Goal: Information Seeking & Learning: Learn about a topic

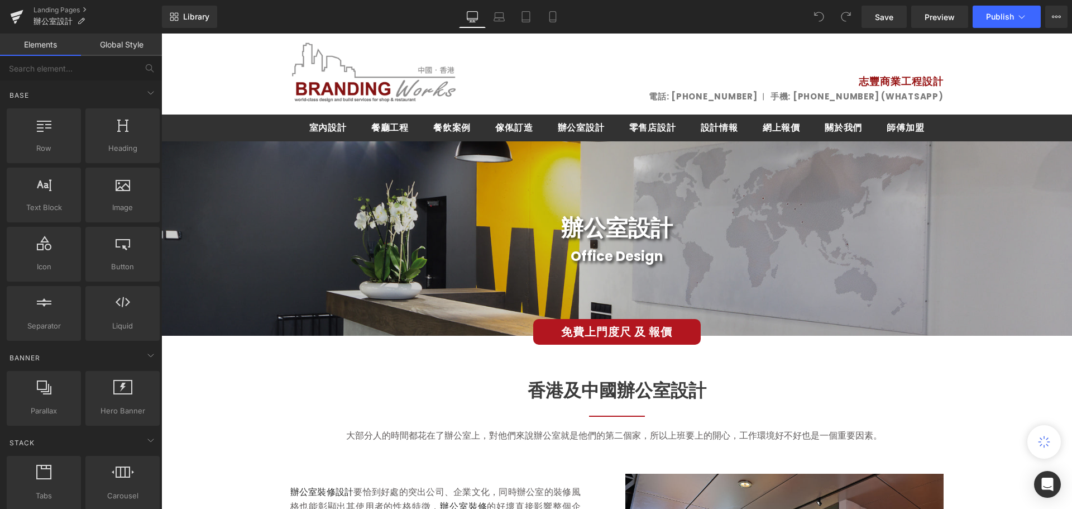
click at [1023, 210] on div "辦公室設計 Heading" at bounding box center [616, 228] width 911 height 36
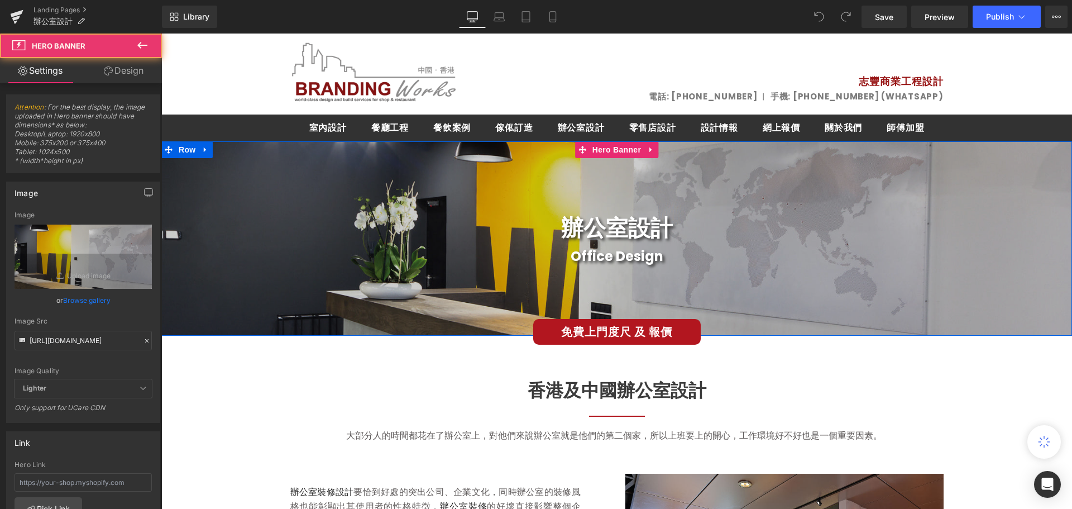
click at [193, 171] on div "辦公室設計 Heading Office Design Heading" at bounding box center [616, 238] width 911 height 194
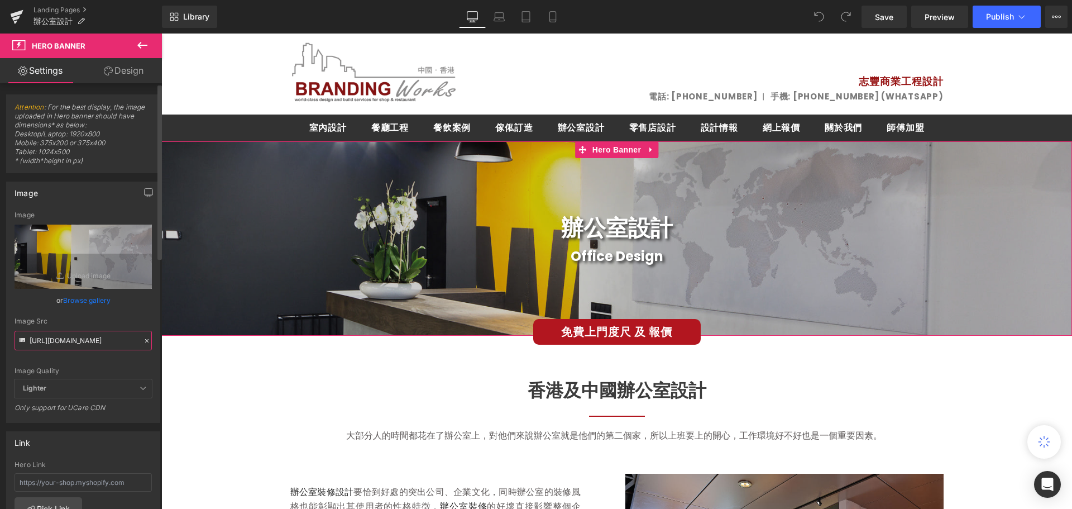
click at [67, 337] on input "[URL][DOMAIN_NAME]" at bounding box center [83, 341] width 137 height 20
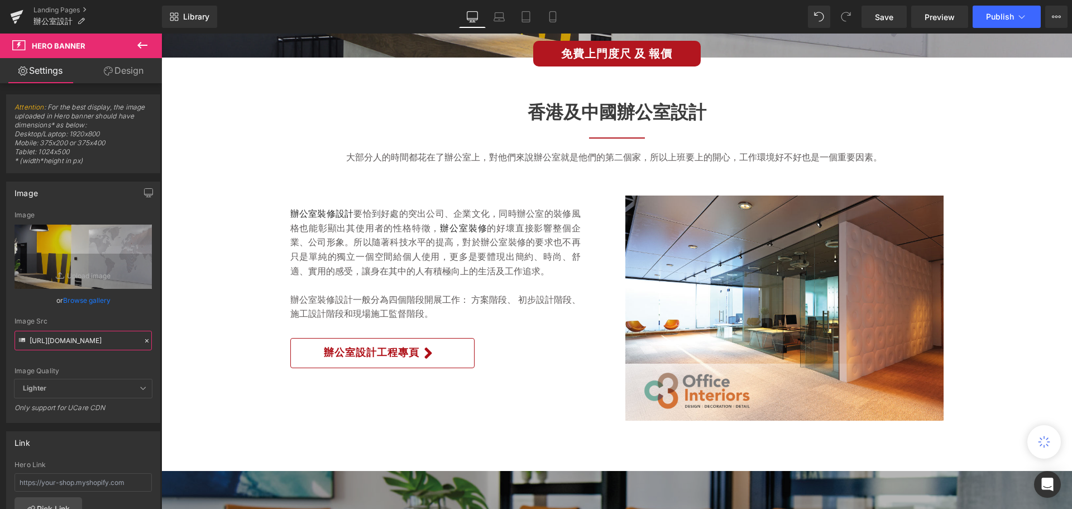
scroll to position [279, 0]
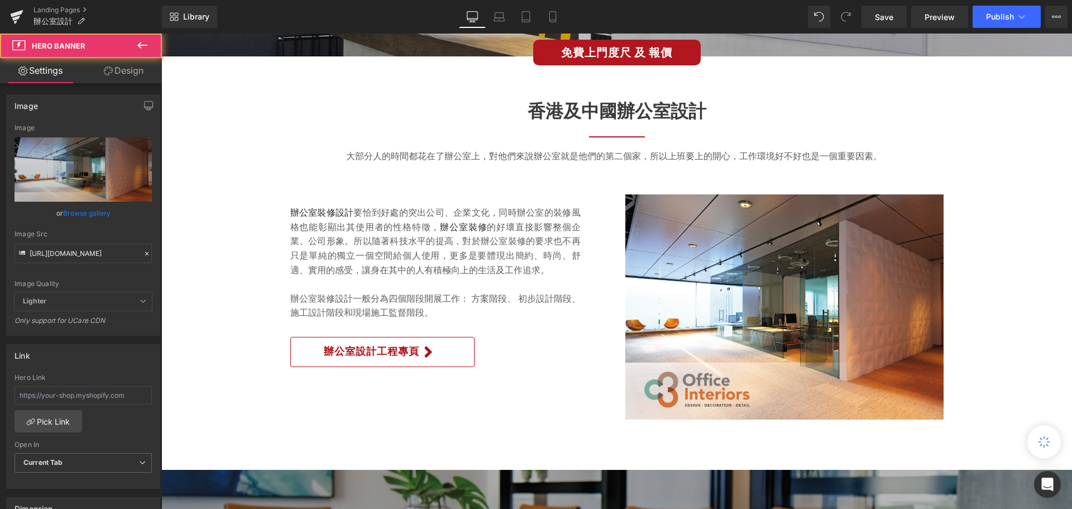
click at [885, 250] on div at bounding box center [785, 306] width 318 height 225
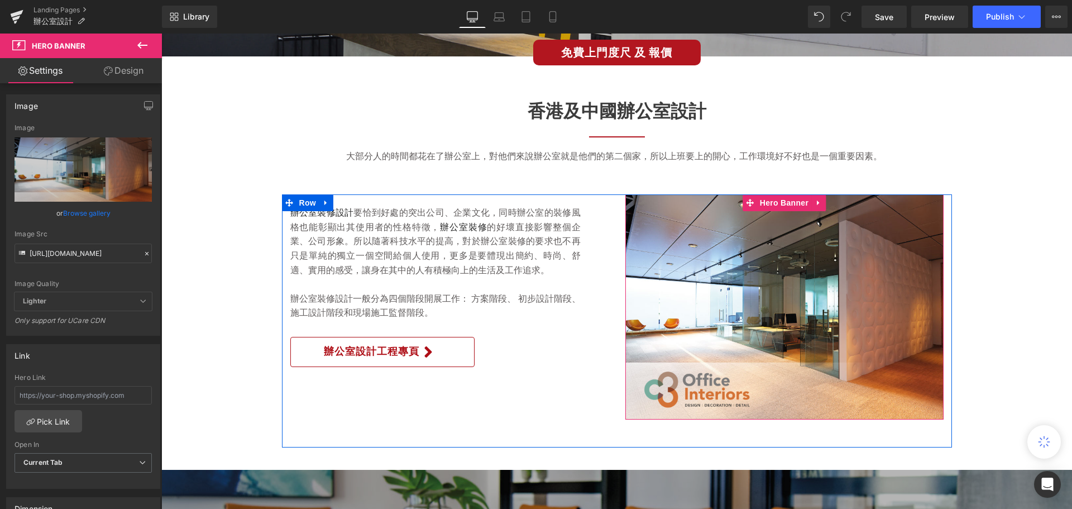
click at [793, 273] on div at bounding box center [785, 306] width 318 height 225
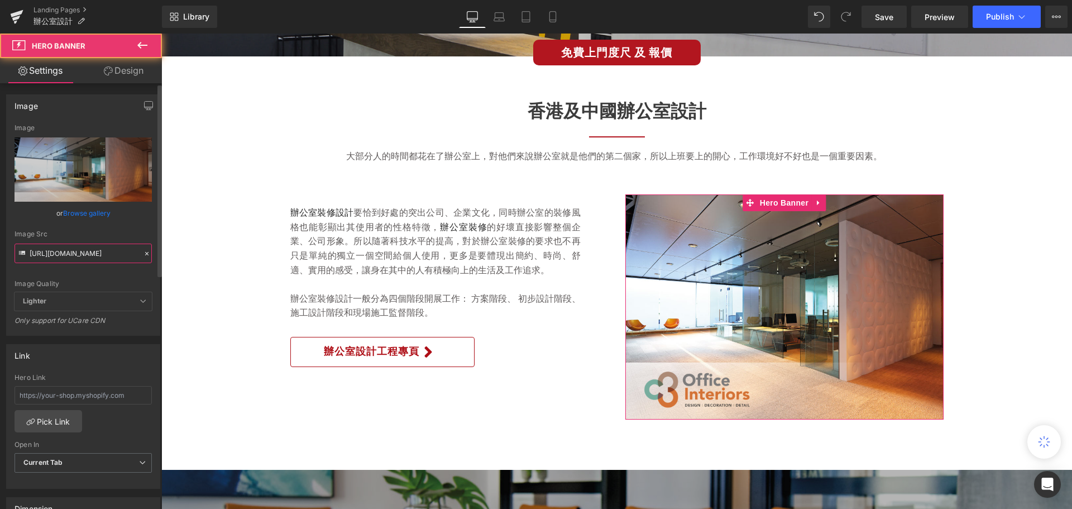
click at [83, 260] on input "[URL][DOMAIN_NAME]" at bounding box center [83, 254] width 137 height 20
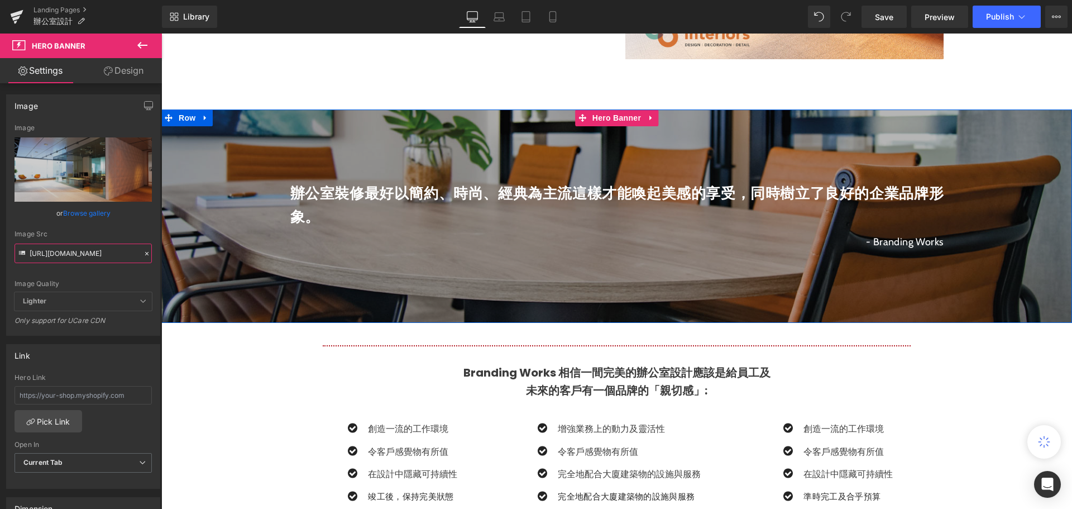
scroll to position [559, 0]
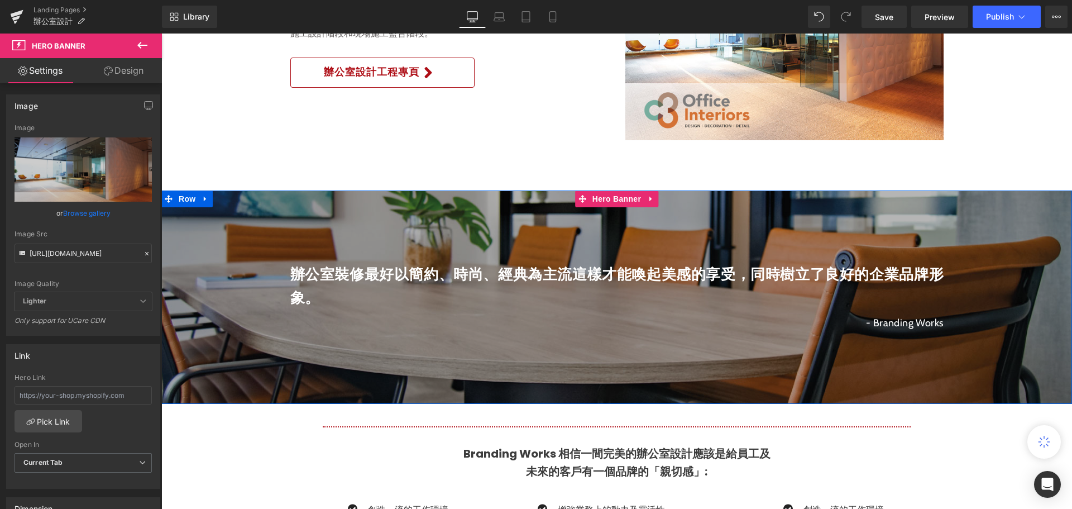
click at [1027, 232] on div at bounding box center [616, 296] width 911 height 213
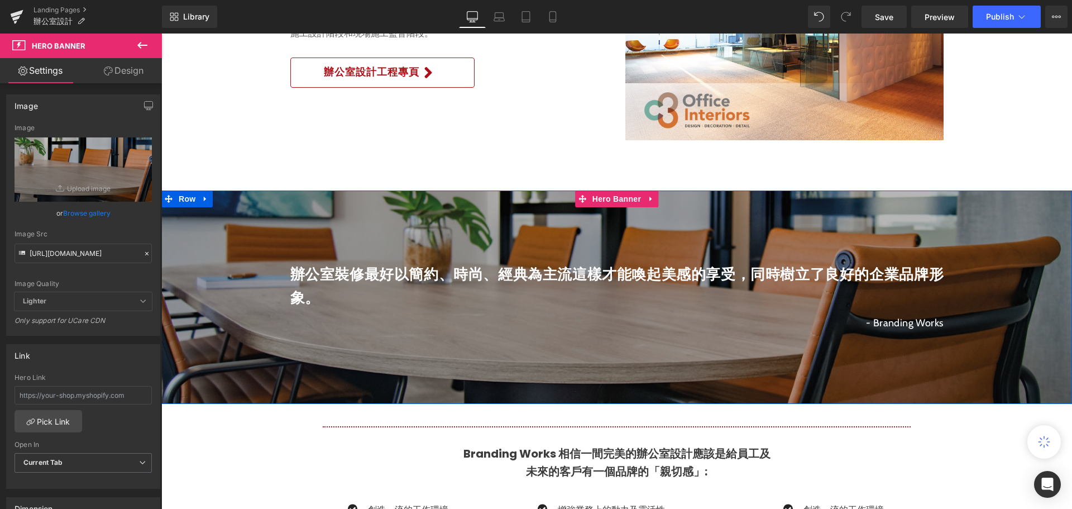
click at [217, 217] on div at bounding box center [616, 296] width 911 height 213
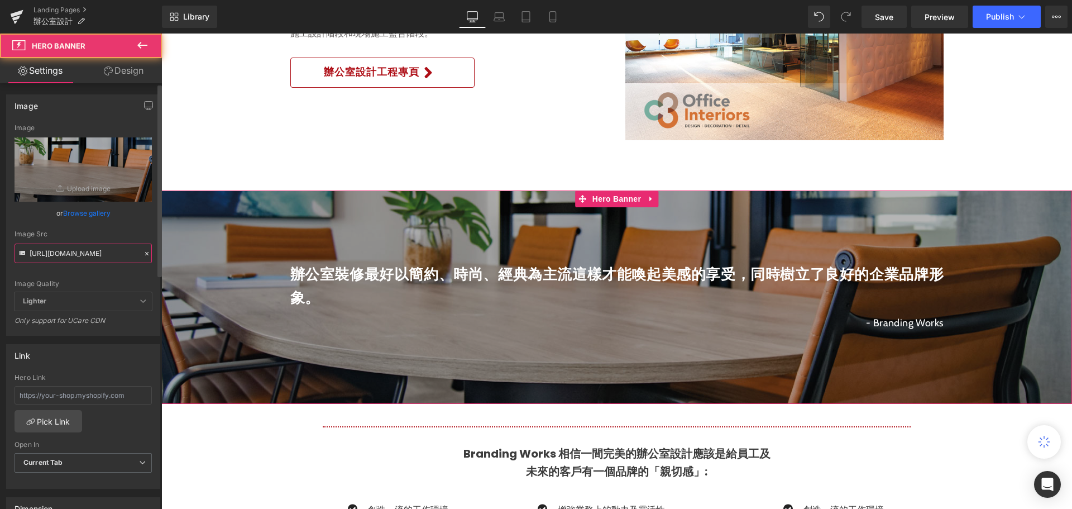
click at [52, 256] on input "[URL][DOMAIN_NAME]" at bounding box center [83, 254] width 137 height 20
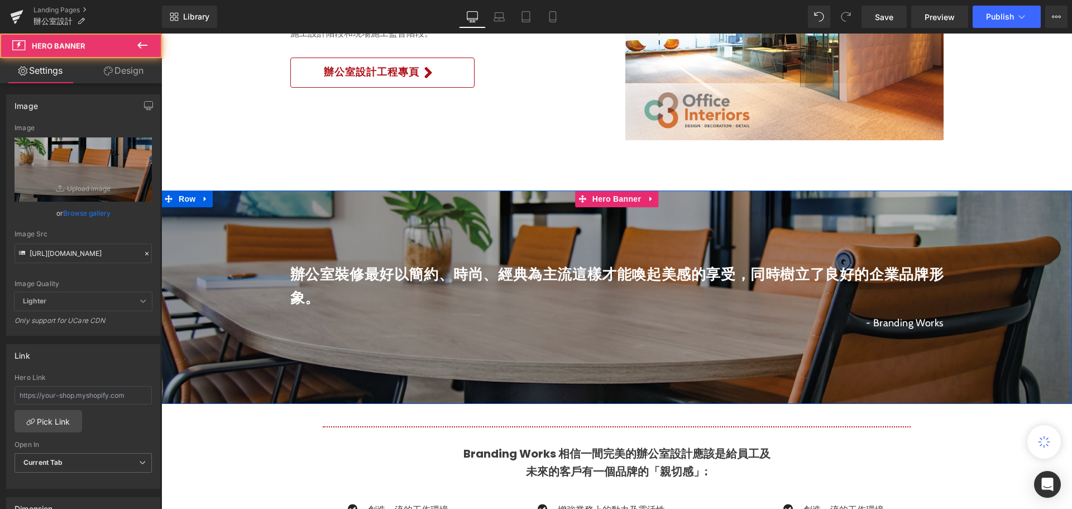
click at [183, 295] on span "辦公室裝修最好以簡約、時尚、經典為主流這樣才能喚起美感的享受，同時樹立了良好的企業品牌形象。 Text Block - Branding Works Text…" at bounding box center [616, 297] width 911 height 79
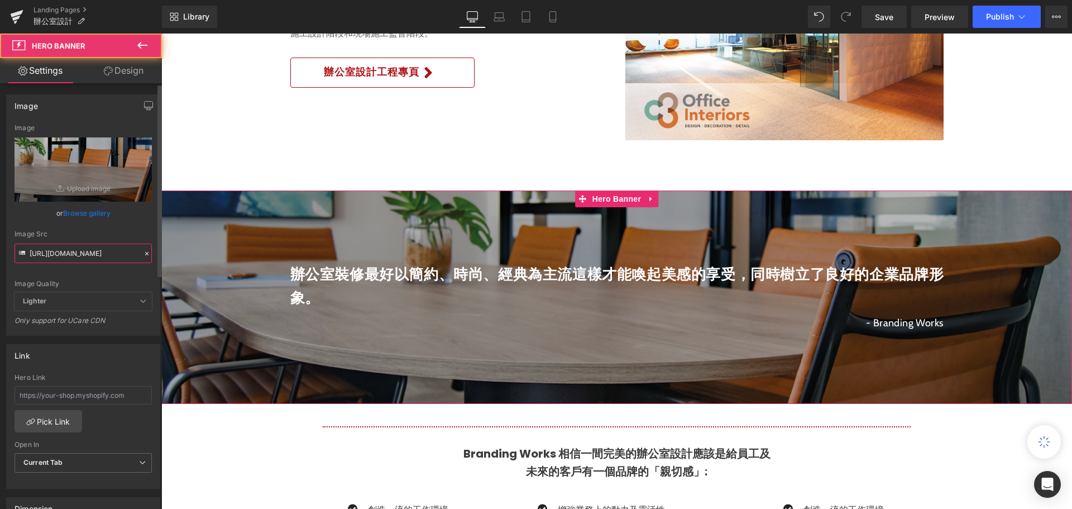
click at [81, 254] on input "[URL][DOMAIN_NAME]" at bounding box center [83, 254] width 137 height 20
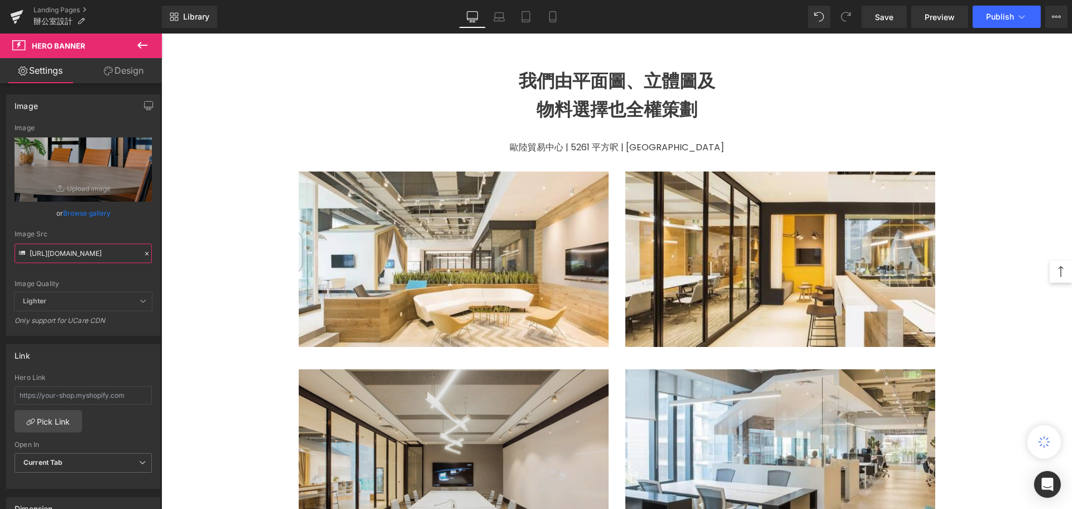
scroll to position [1285, 0]
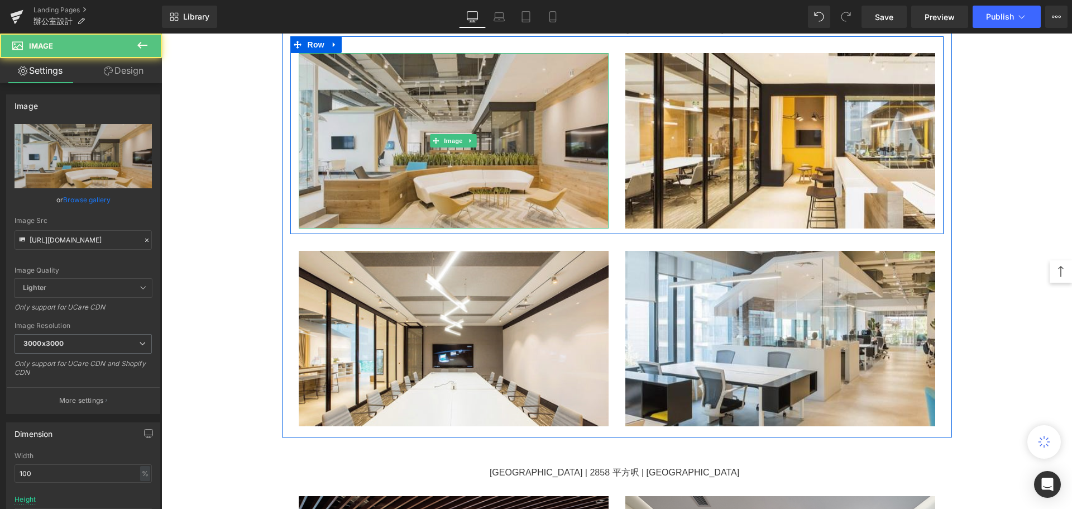
click at [339, 128] on img at bounding box center [454, 140] width 310 height 175
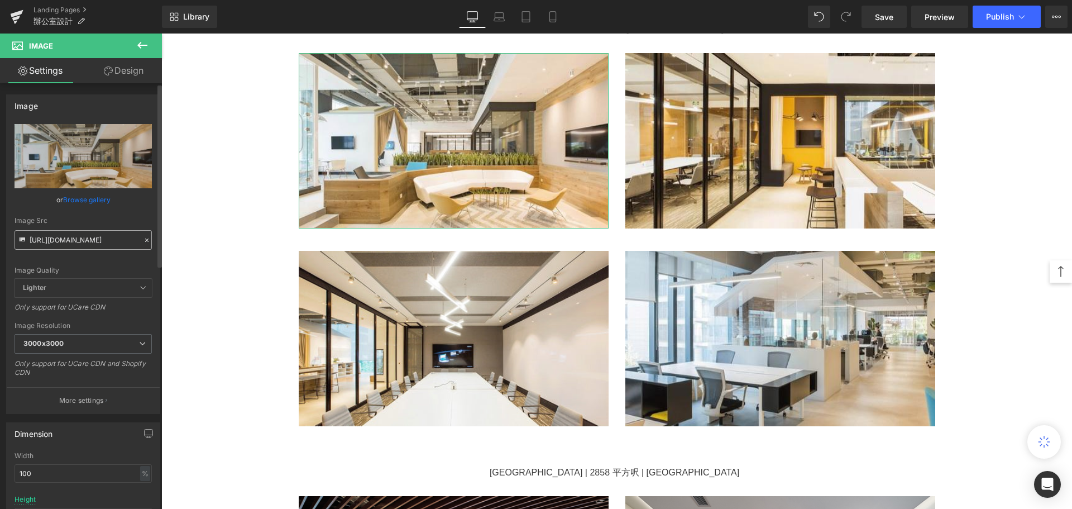
click at [56, 241] on input "[URL][DOMAIN_NAME]" at bounding box center [83, 240] width 137 height 20
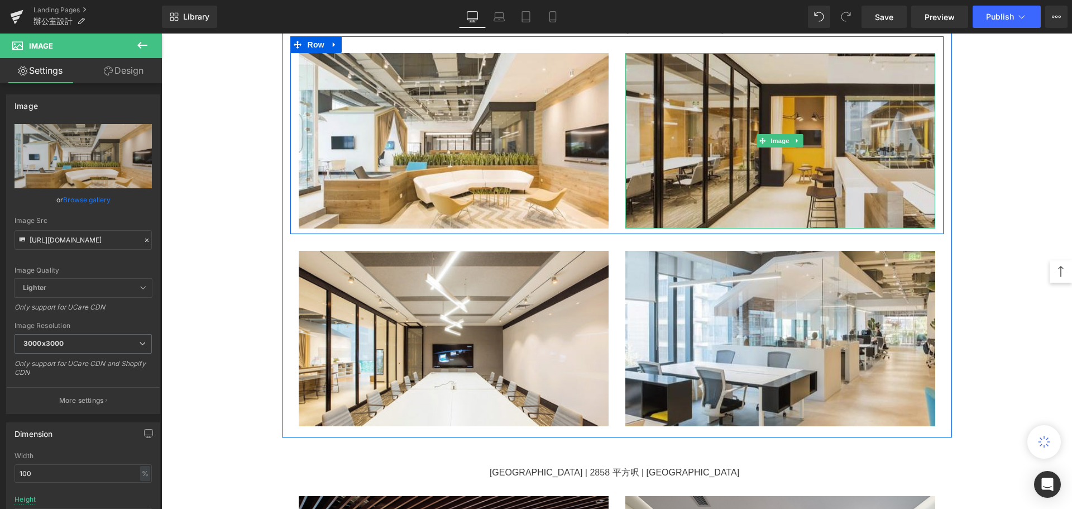
click at [665, 100] on img at bounding box center [781, 140] width 310 height 175
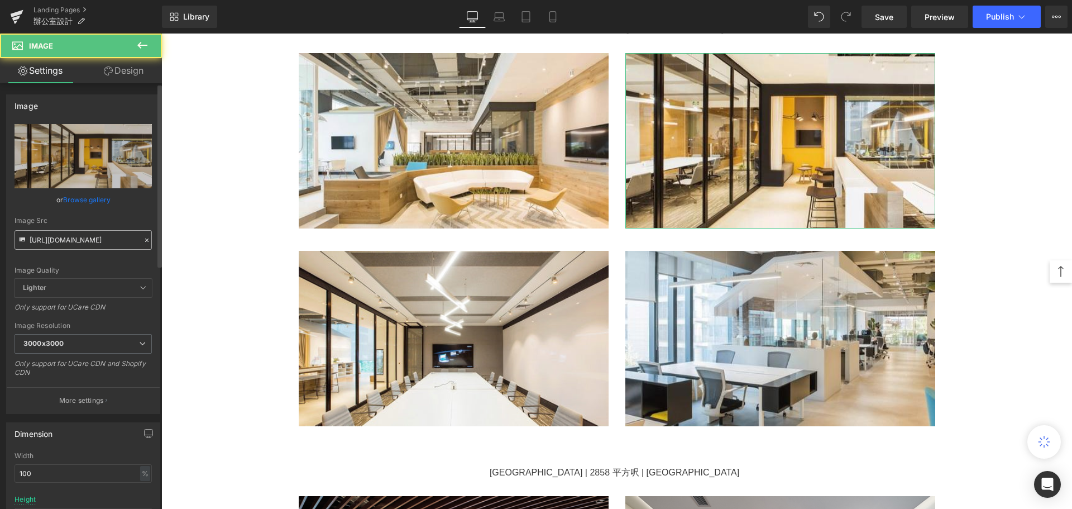
click at [46, 245] on input "[URL][DOMAIN_NAME]" at bounding box center [83, 240] width 137 height 20
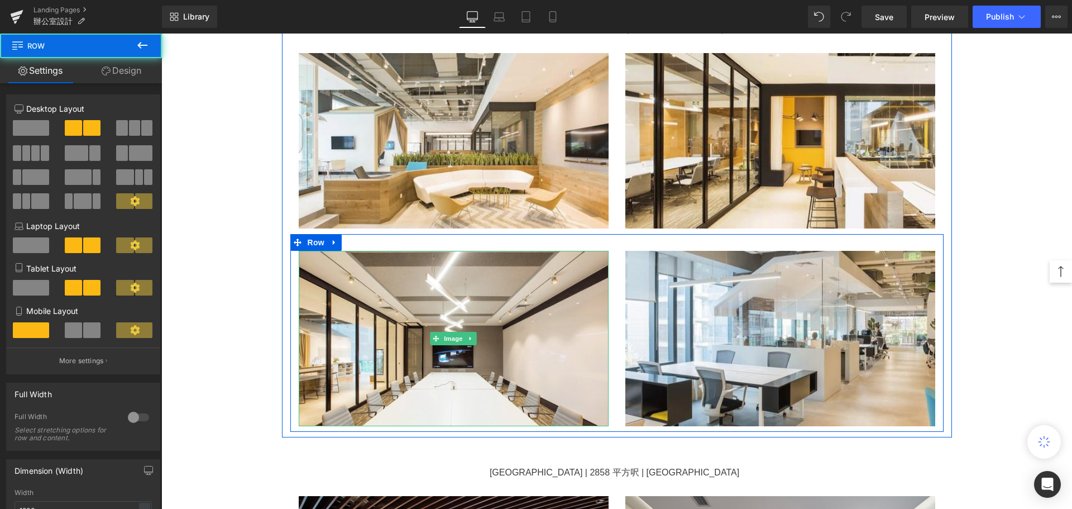
click at [294, 289] on div "Image" at bounding box center [453, 338] width 327 height 175
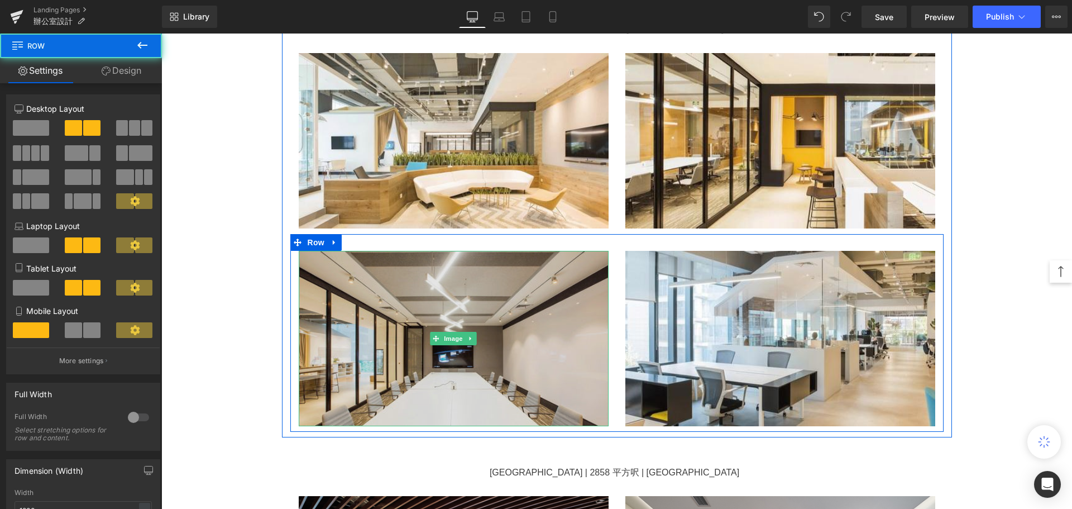
click at [327, 280] on img at bounding box center [454, 338] width 310 height 175
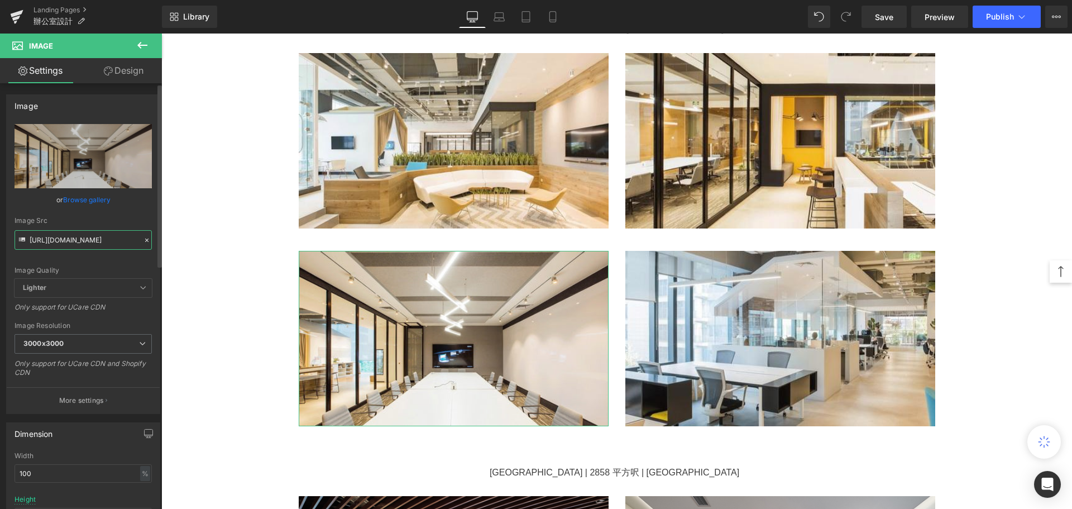
click at [81, 241] on input "[URL][DOMAIN_NAME]" at bounding box center [83, 240] width 137 height 20
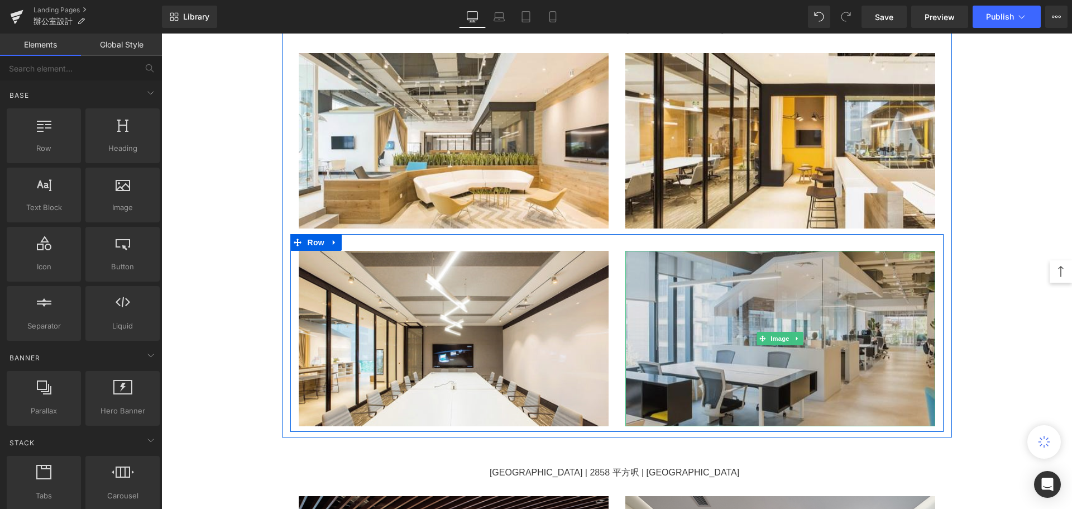
click at [695, 289] on img at bounding box center [781, 338] width 310 height 175
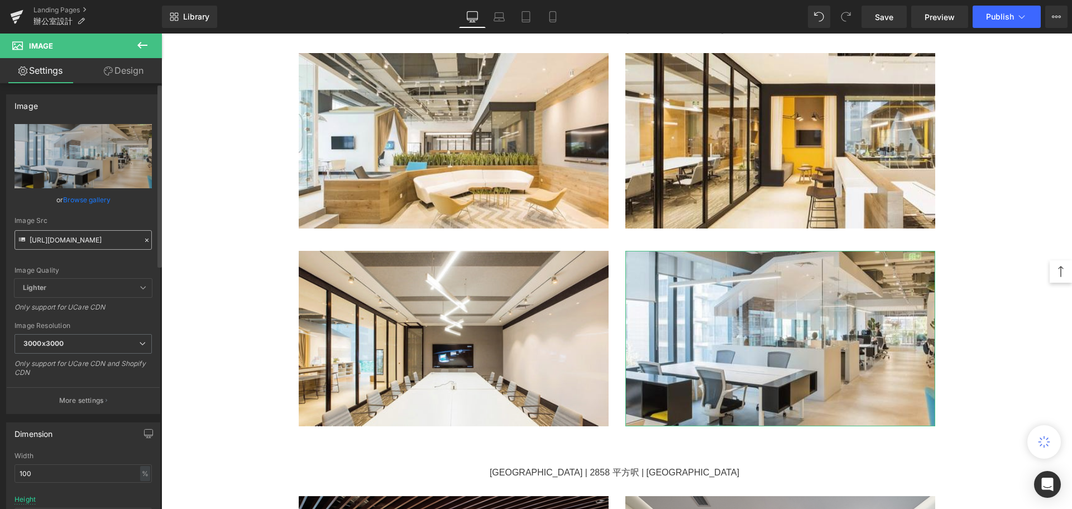
click at [97, 236] on input "[URL][DOMAIN_NAME]" at bounding box center [83, 240] width 137 height 20
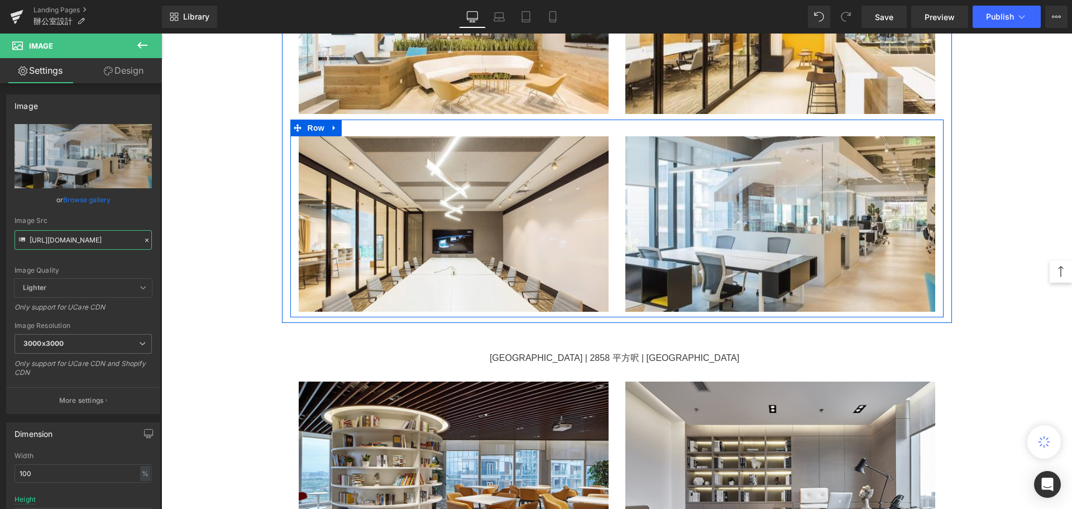
scroll to position [1564, 0]
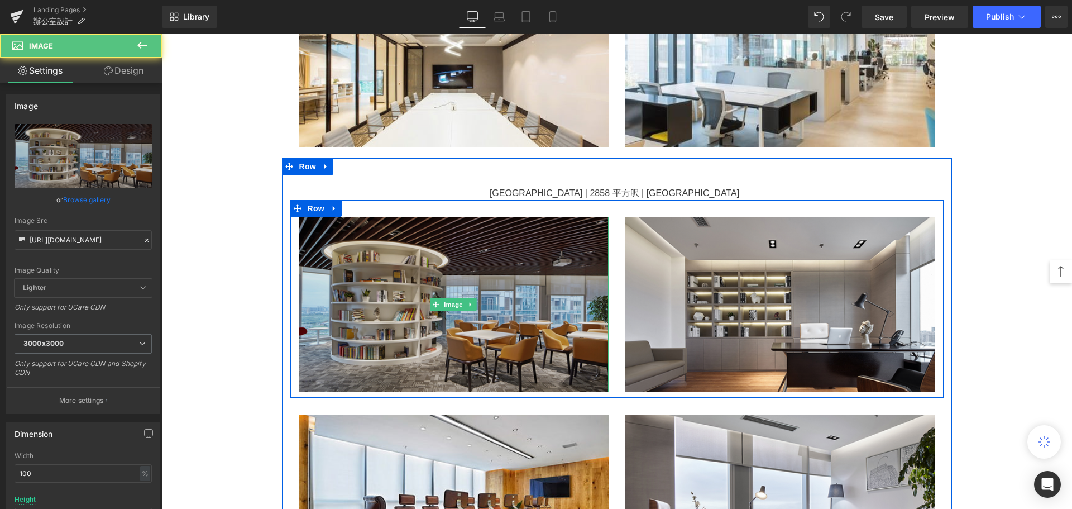
click at [465, 268] on img at bounding box center [454, 304] width 310 height 175
click at [351, 250] on img at bounding box center [454, 304] width 310 height 175
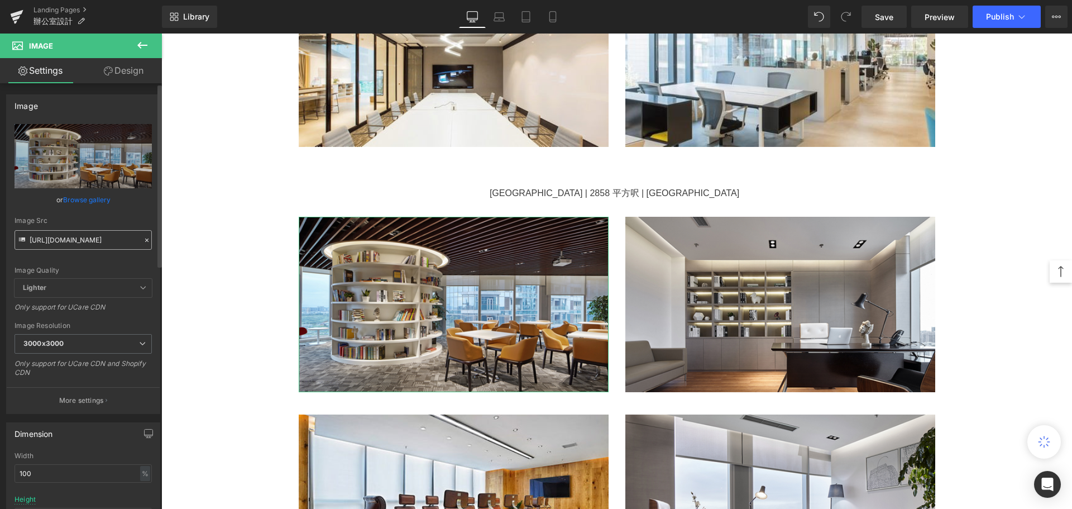
click at [79, 244] on input "[URL][DOMAIN_NAME]" at bounding box center [83, 240] width 137 height 20
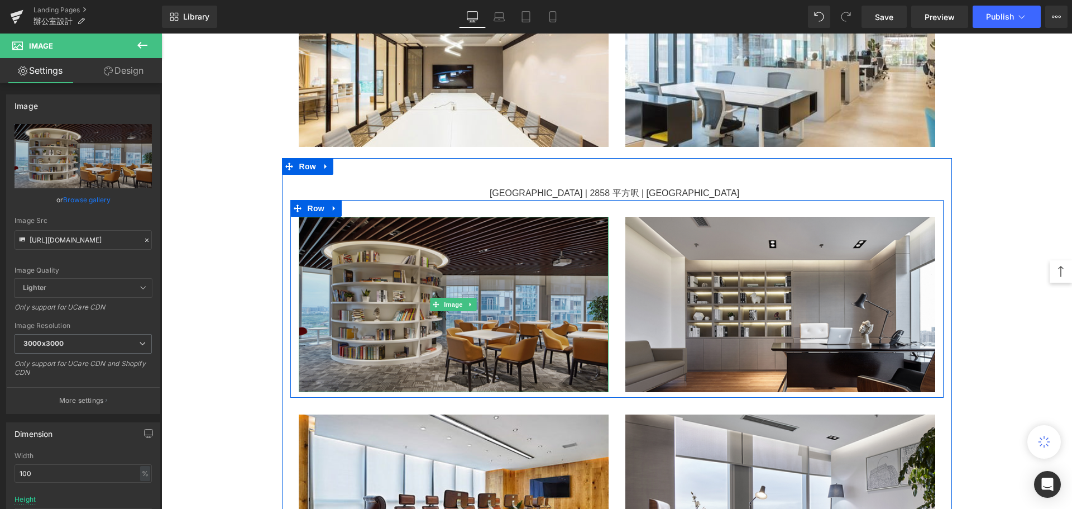
click at [341, 244] on img at bounding box center [454, 304] width 310 height 175
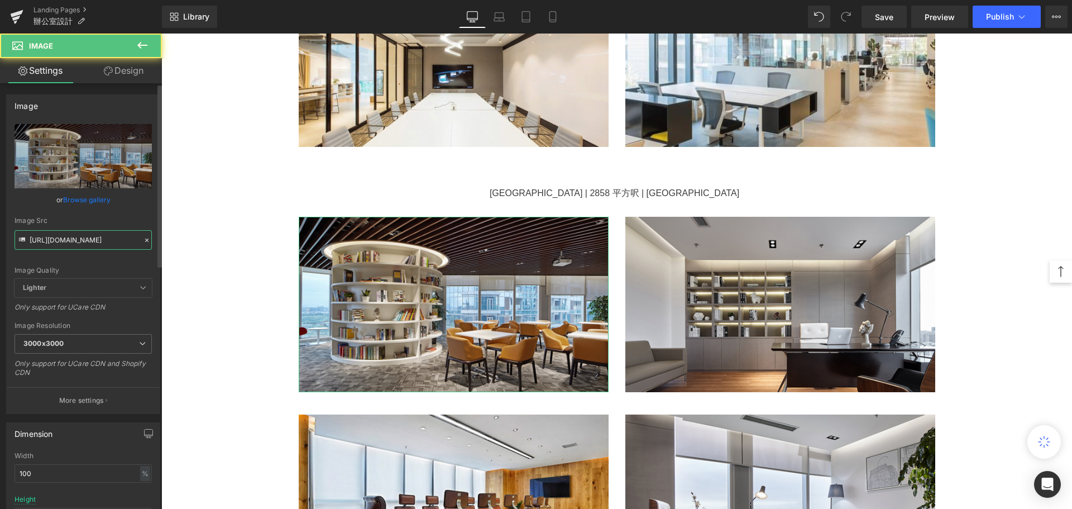
click at [104, 239] on input "[URL][DOMAIN_NAME]" at bounding box center [83, 240] width 137 height 20
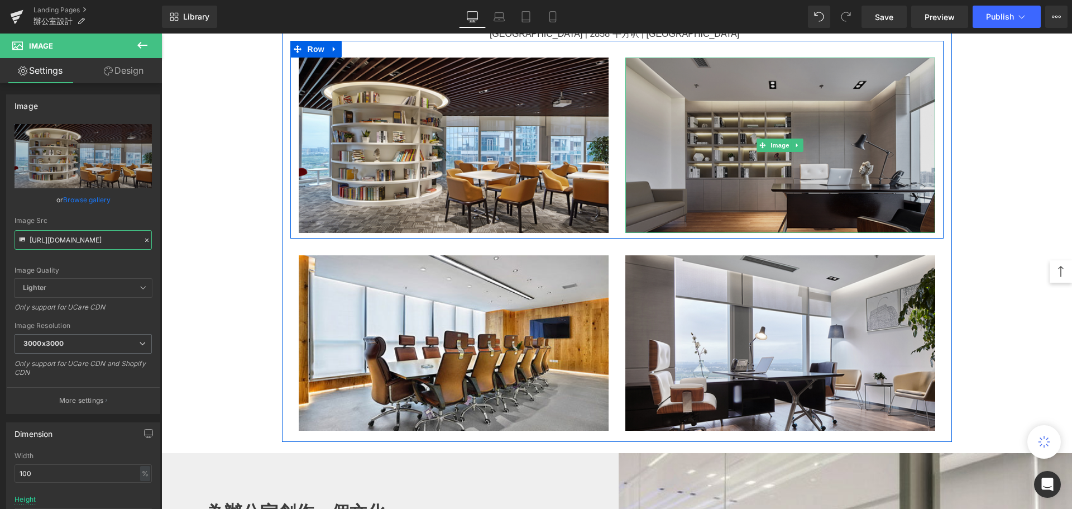
scroll to position [1676, 0]
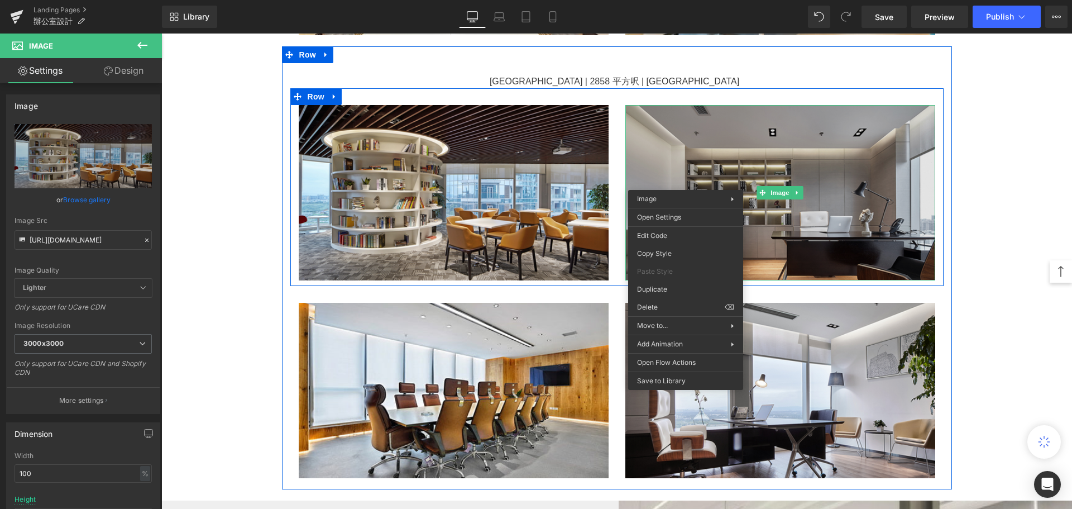
click at [656, 158] on img at bounding box center [781, 192] width 310 height 175
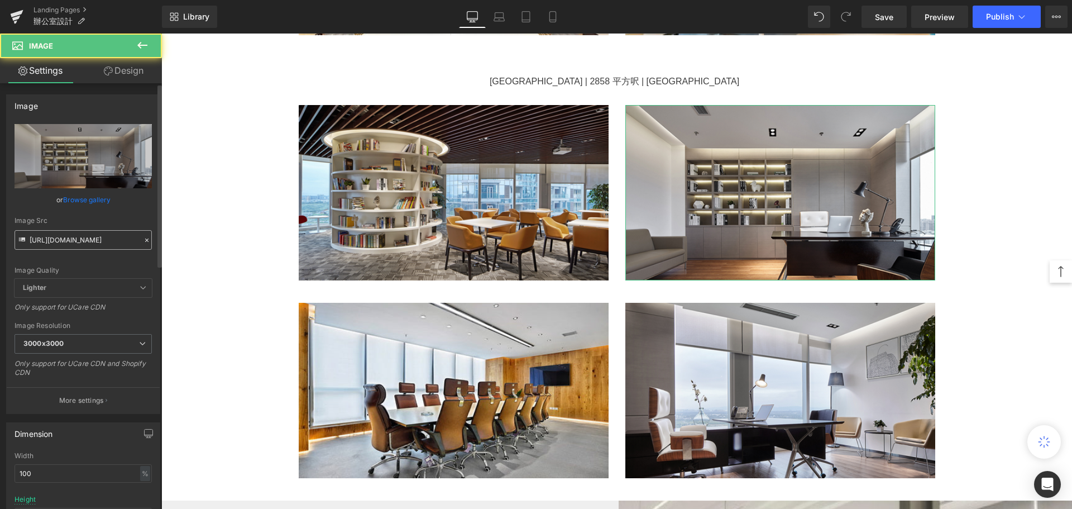
click at [91, 239] on input "[URL][DOMAIN_NAME]" at bounding box center [83, 240] width 137 height 20
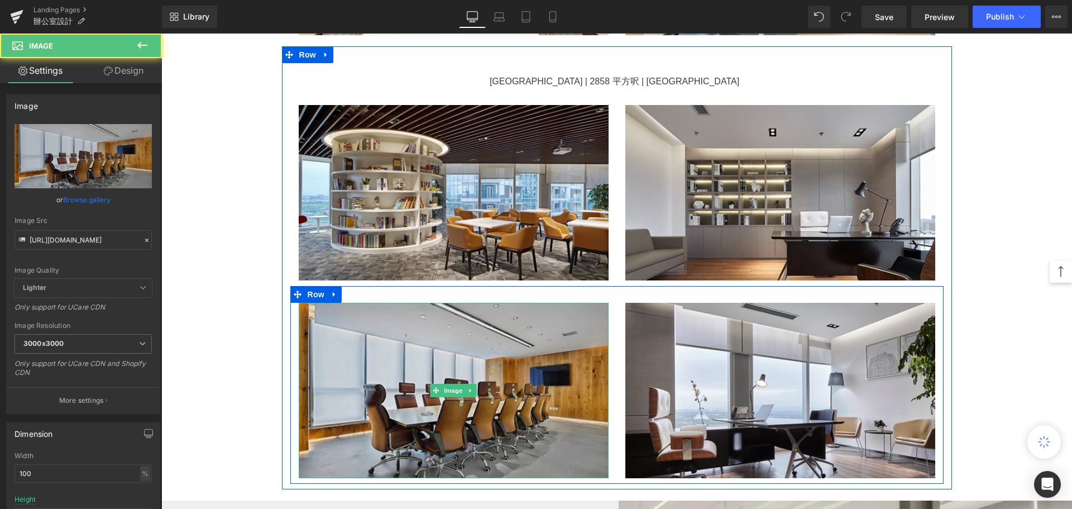
click at [307, 329] on img at bounding box center [454, 390] width 310 height 175
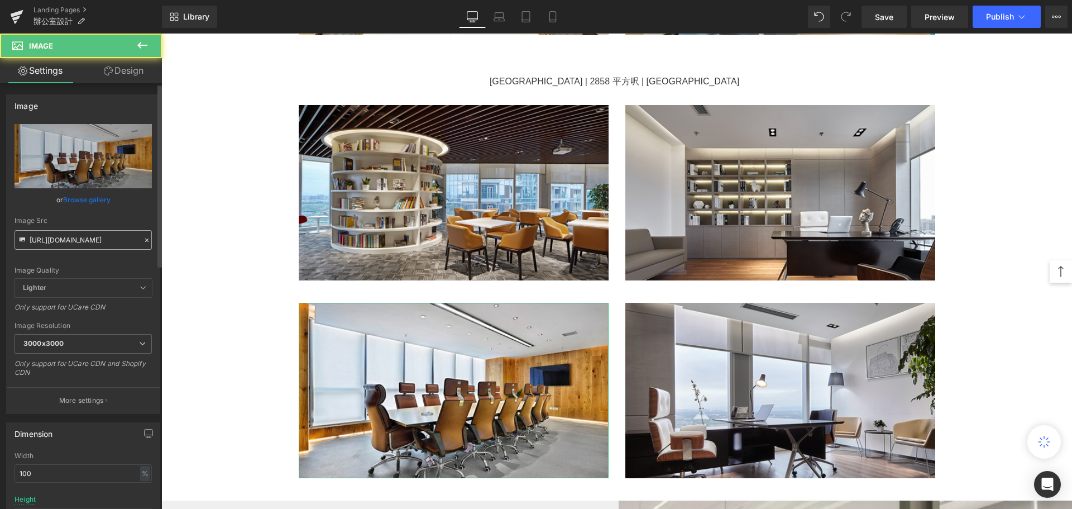
click at [84, 235] on input "[URL][DOMAIN_NAME]" at bounding box center [83, 240] width 137 height 20
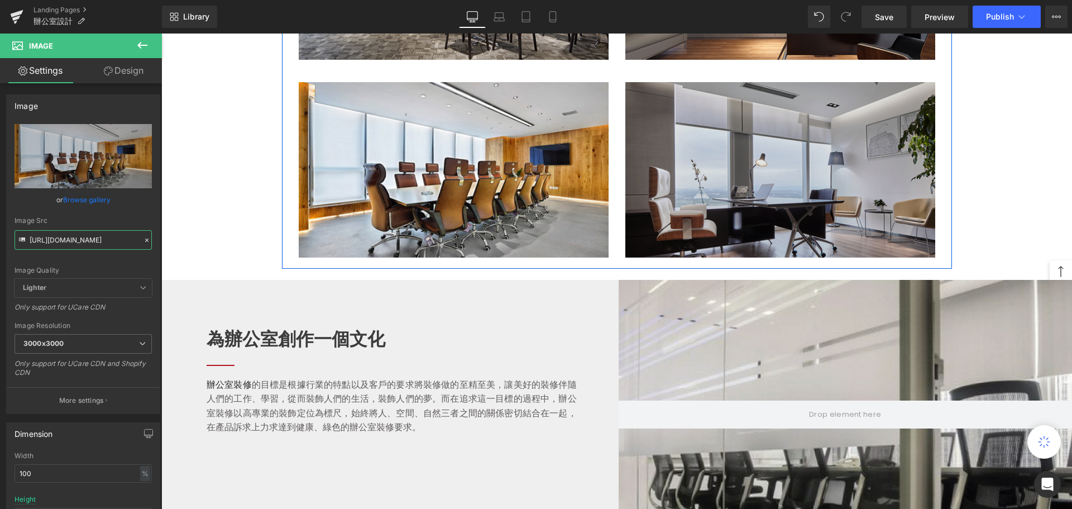
scroll to position [1899, 0]
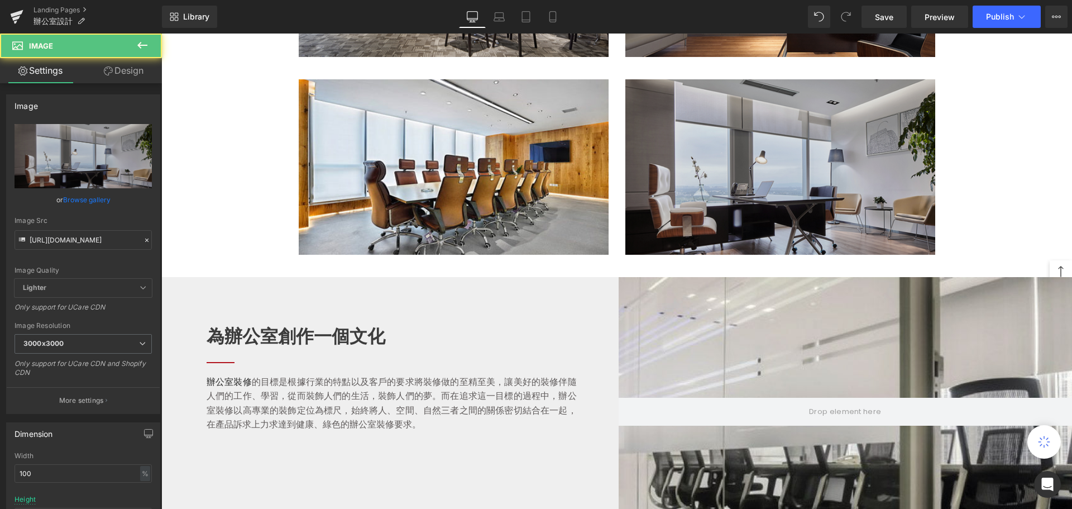
click at [665, 159] on img at bounding box center [781, 166] width 310 height 175
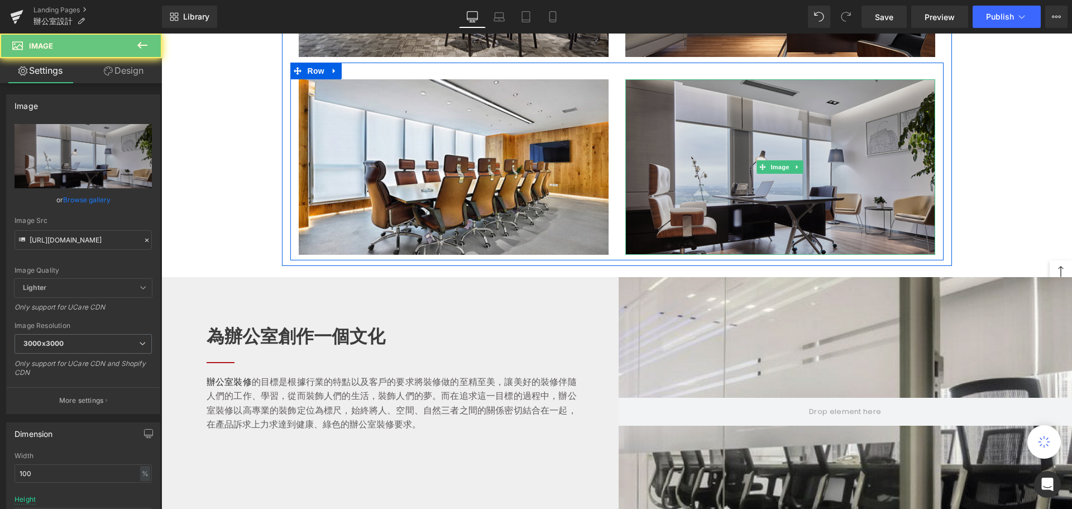
click at [639, 147] on img at bounding box center [781, 166] width 310 height 175
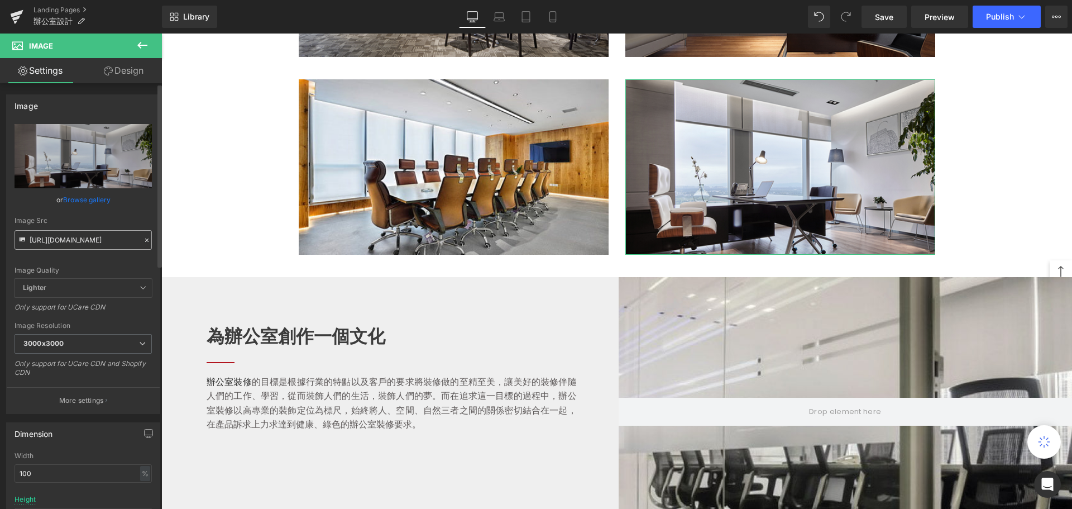
click at [80, 245] on input "[URL][DOMAIN_NAME]" at bounding box center [83, 240] width 137 height 20
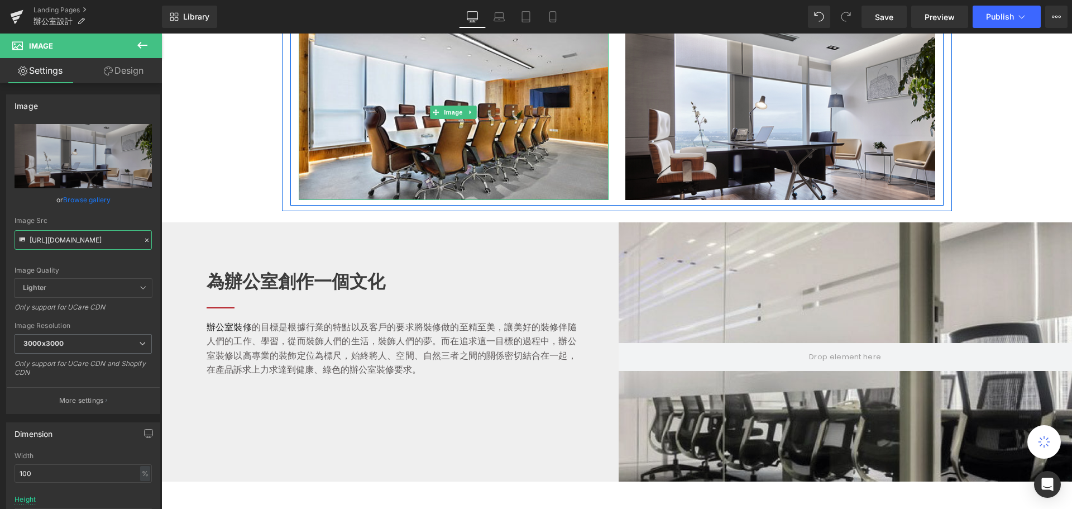
scroll to position [2123, 0]
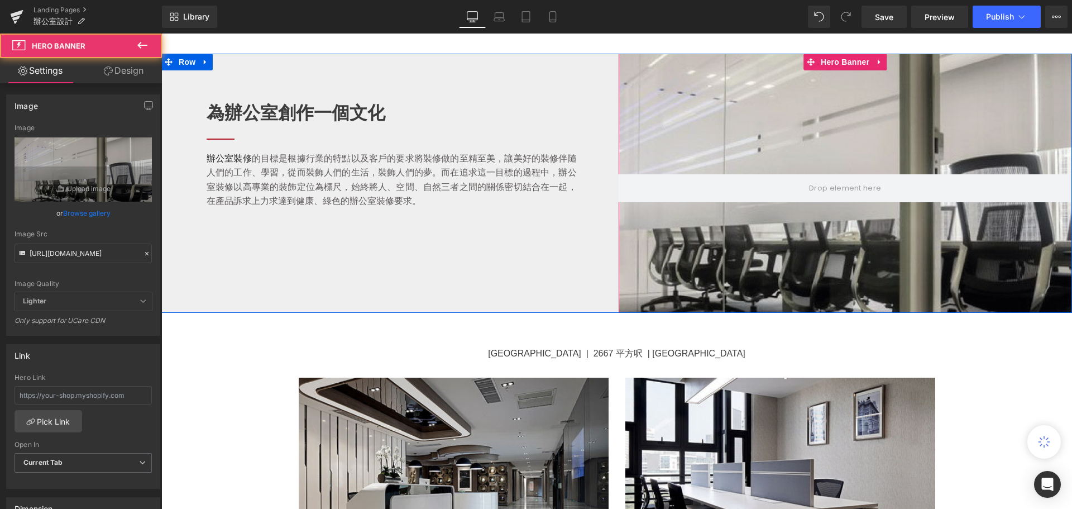
click at [823, 114] on div at bounding box center [846, 183] width 454 height 259
click at [666, 117] on div at bounding box center [846, 183] width 454 height 259
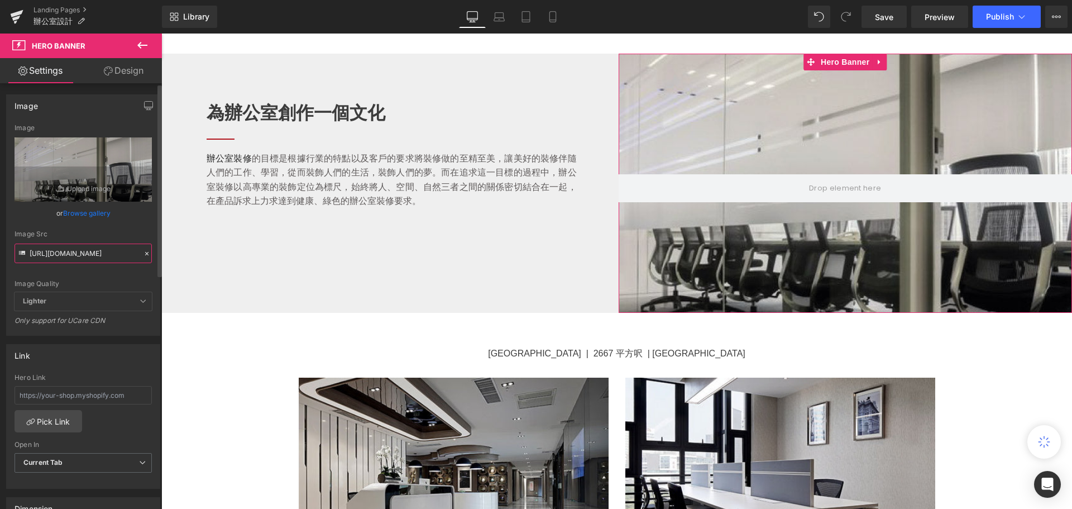
click at [82, 265] on div "[URL][DOMAIN_NAME] Image Replace Image Upload image or Browse gallery Image Src…" at bounding box center [83, 229] width 153 height 211
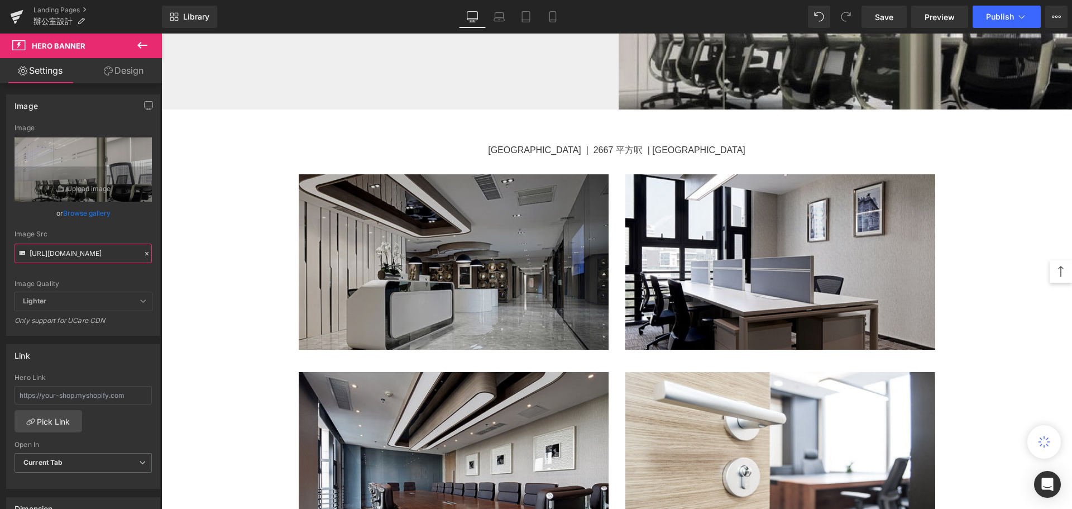
scroll to position [2346, 0]
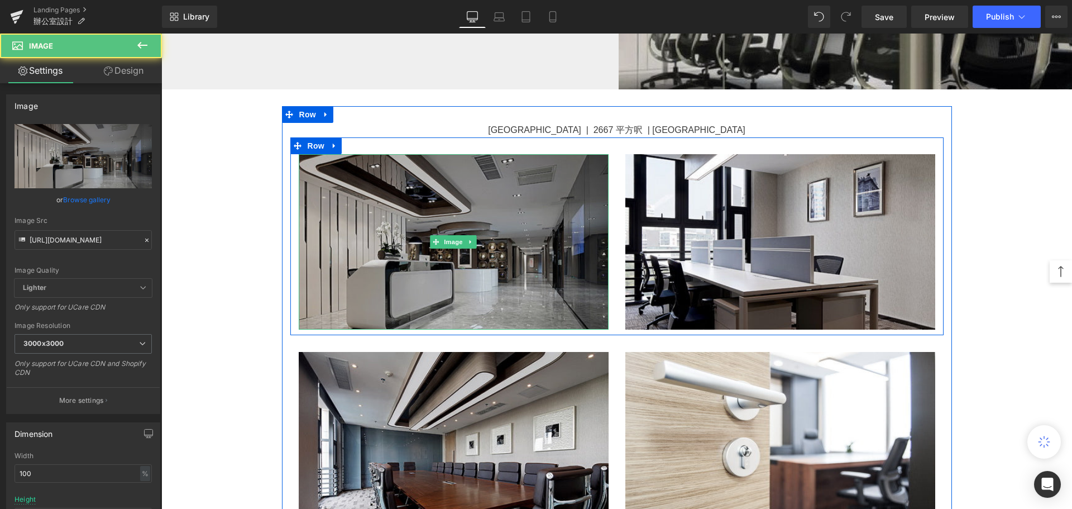
click at [337, 241] on img at bounding box center [454, 241] width 310 height 175
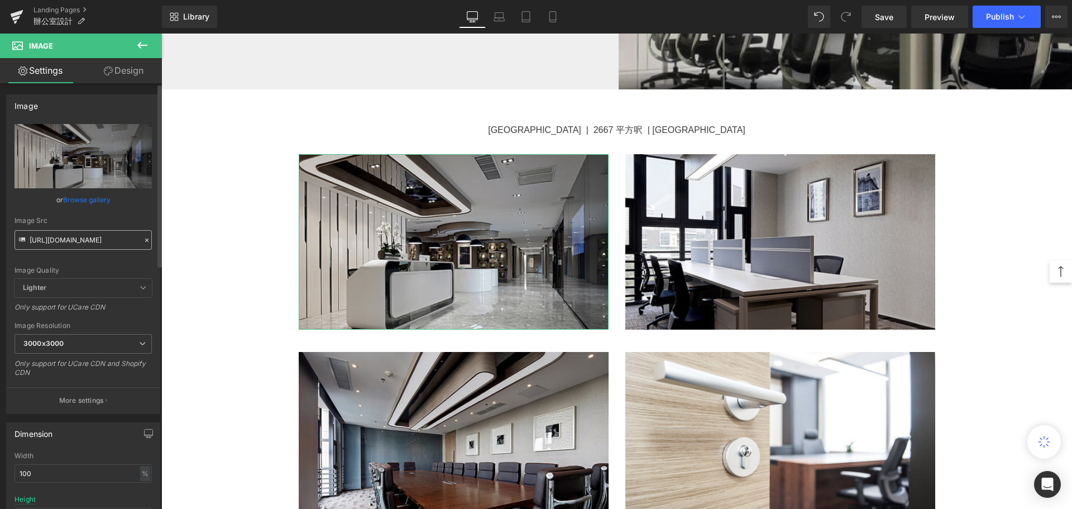
click at [94, 237] on input "[URL][DOMAIN_NAME]" at bounding box center [83, 240] width 137 height 20
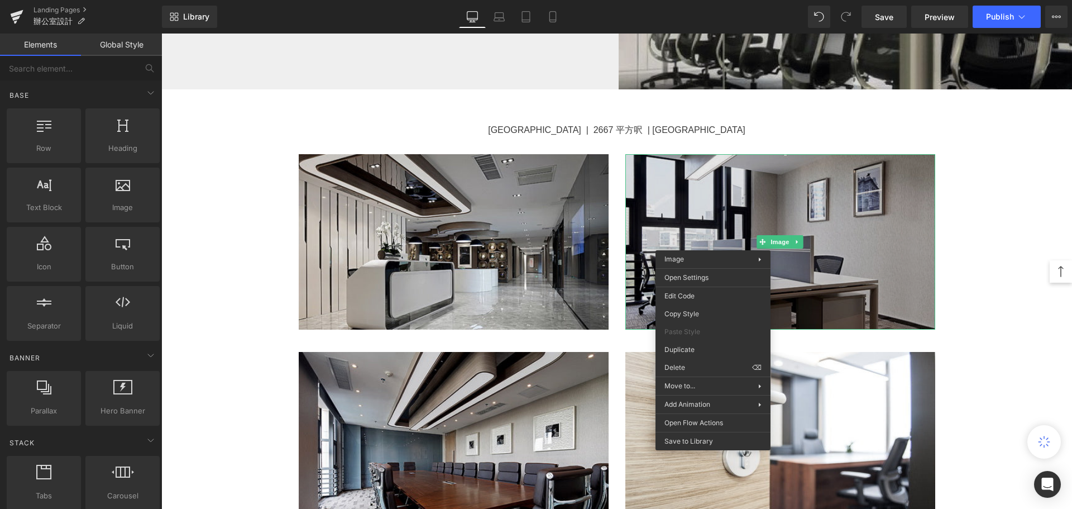
click at [673, 212] on img at bounding box center [781, 241] width 310 height 175
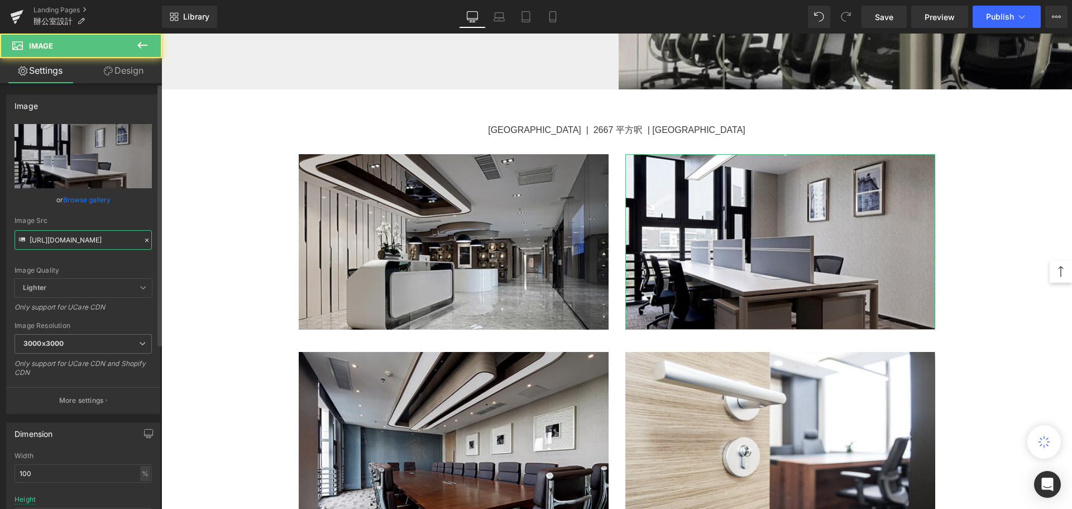
click at [101, 242] on input "[URL][DOMAIN_NAME]" at bounding box center [83, 240] width 137 height 20
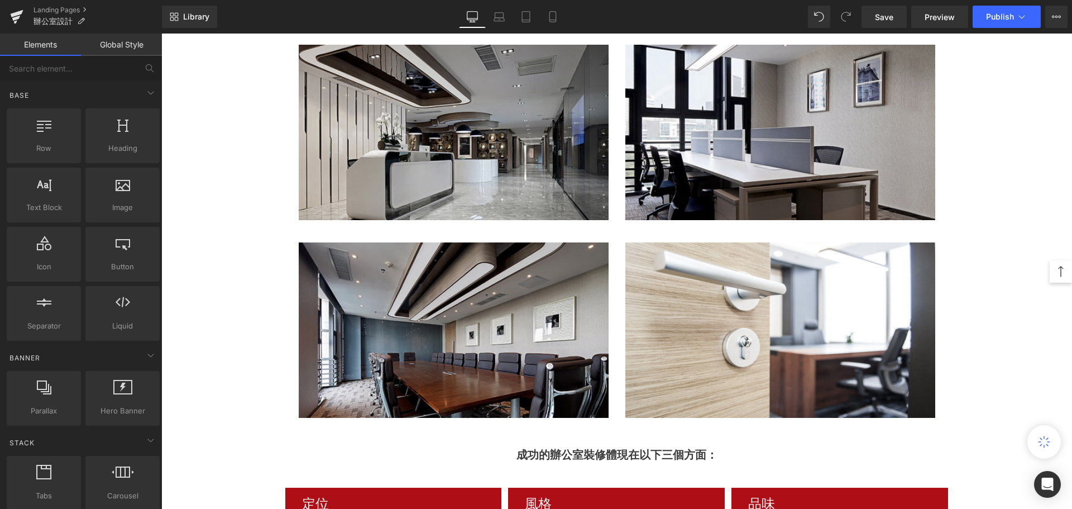
scroll to position [2625, 0]
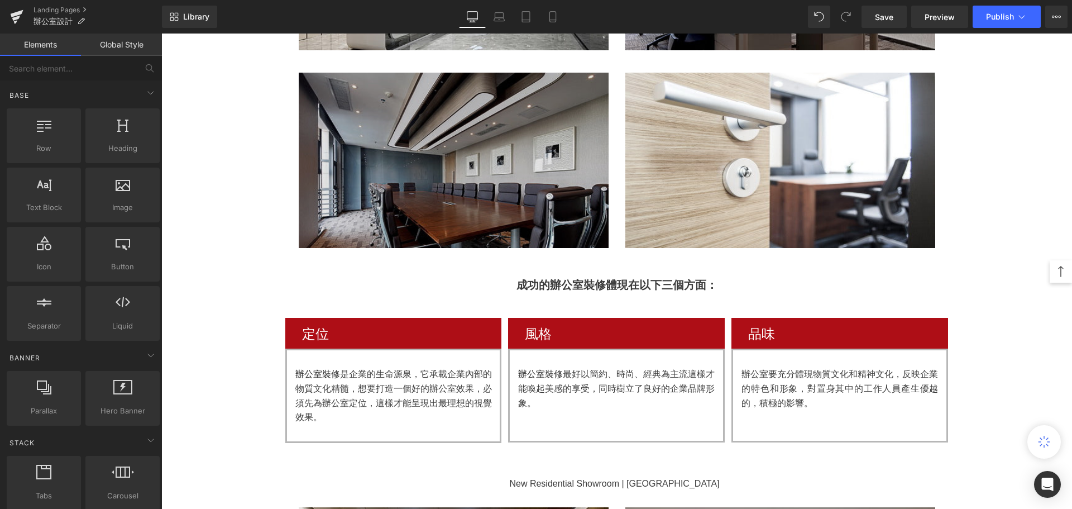
click at [374, 192] on img at bounding box center [454, 160] width 310 height 175
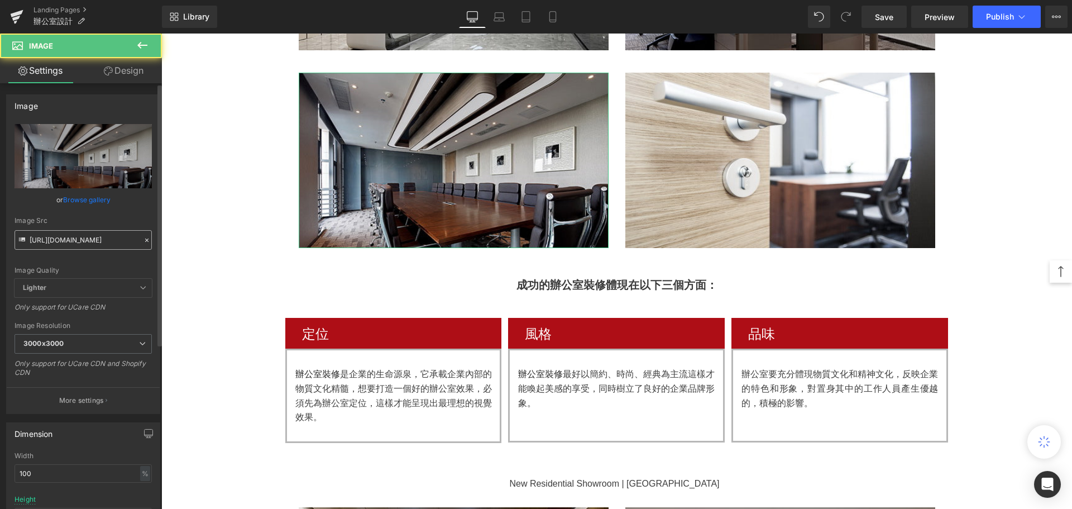
click at [82, 242] on input "[URL][DOMAIN_NAME]" at bounding box center [83, 240] width 137 height 20
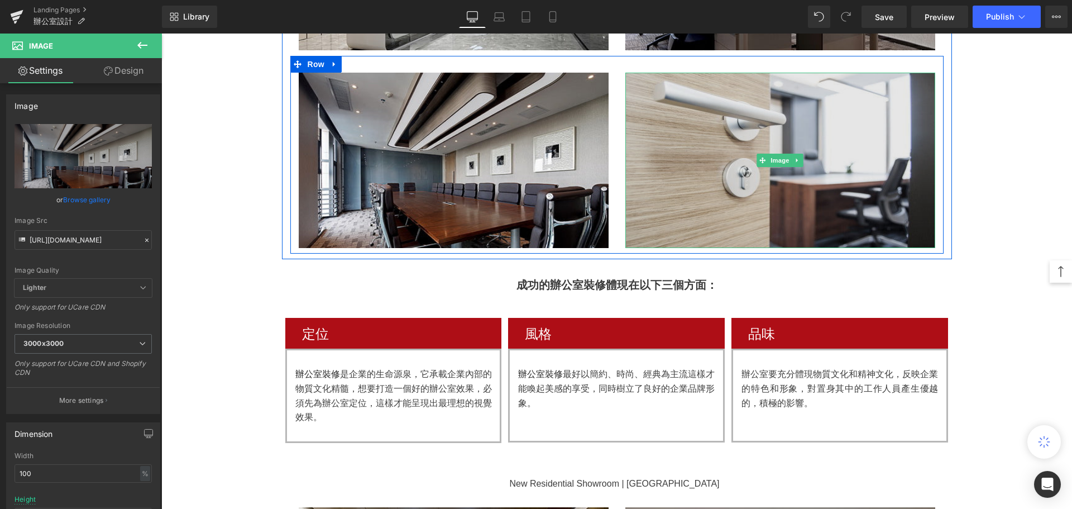
click at [662, 206] on img at bounding box center [781, 160] width 310 height 175
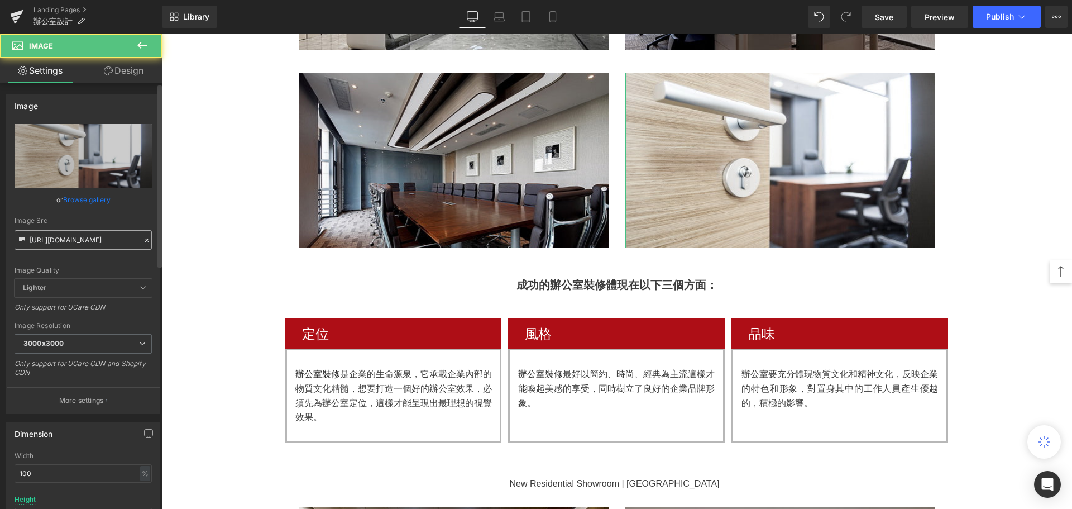
click at [56, 231] on input "[URL][DOMAIN_NAME]" at bounding box center [83, 240] width 137 height 20
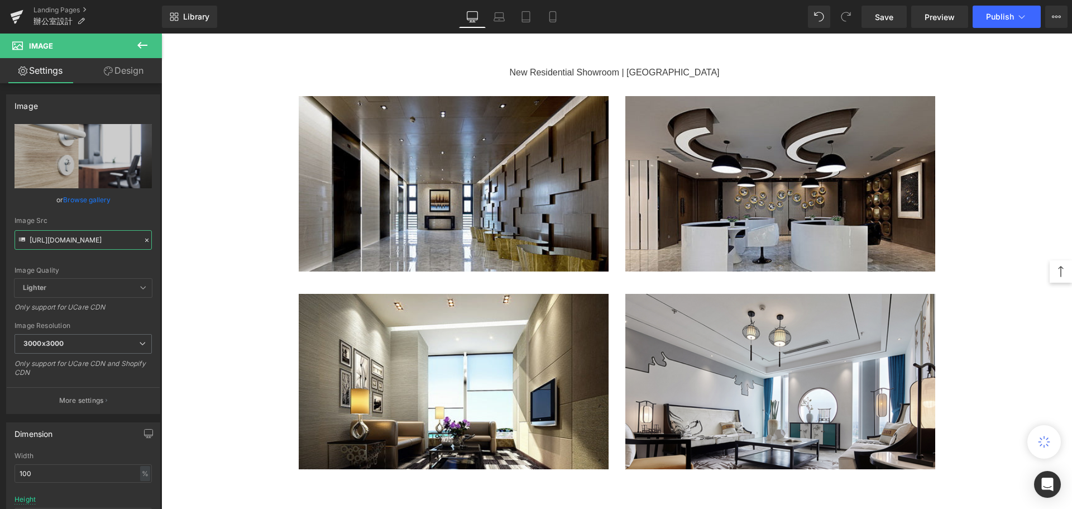
scroll to position [3016, 0]
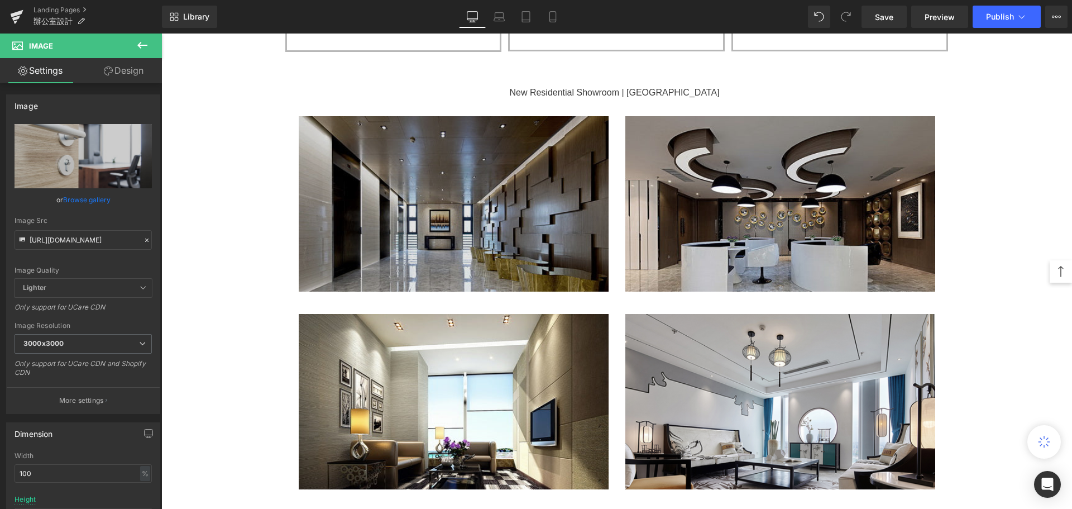
click at [526, 209] on img at bounding box center [454, 203] width 310 height 175
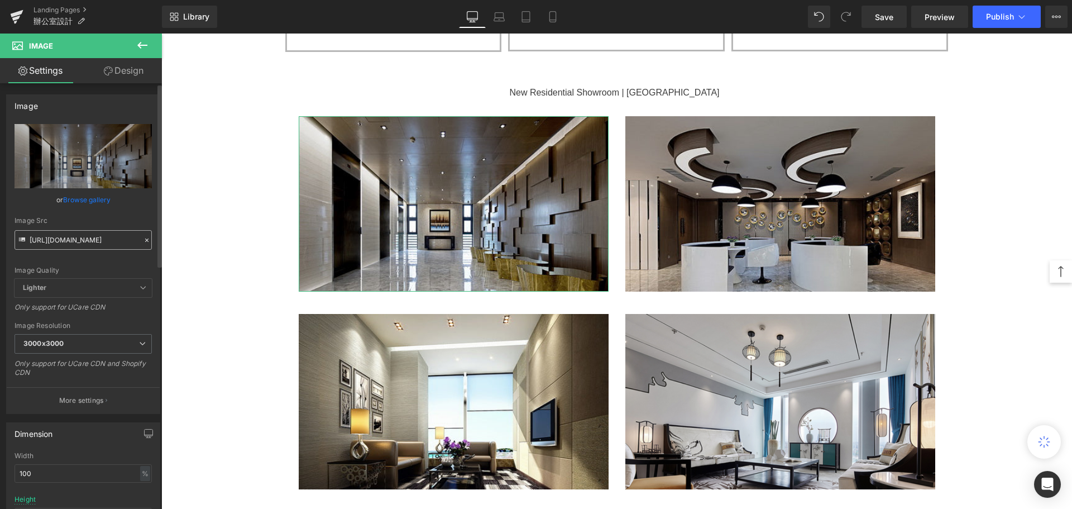
click at [102, 239] on input "[URL][DOMAIN_NAME]" at bounding box center [83, 240] width 137 height 20
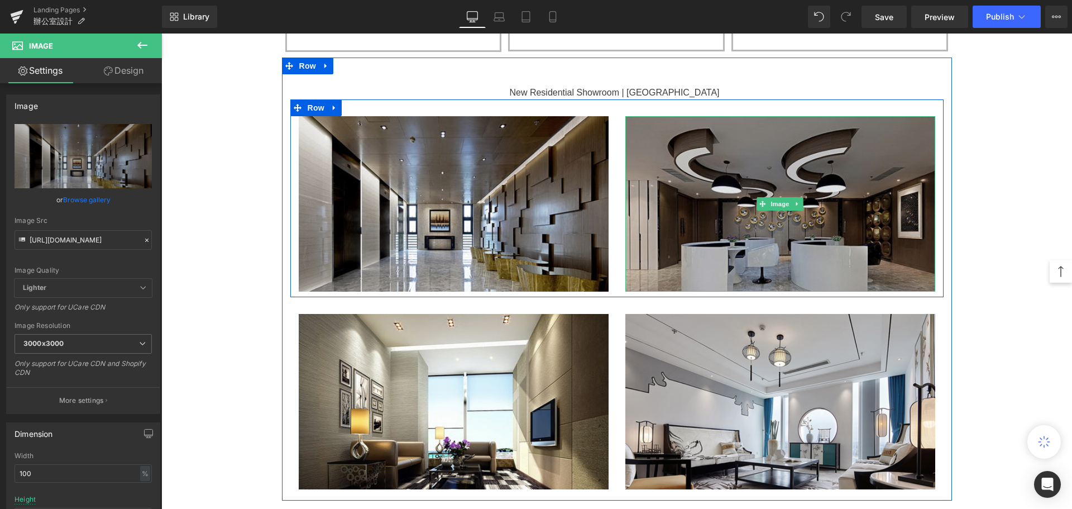
click at [656, 233] on img at bounding box center [781, 203] width 310 height 175
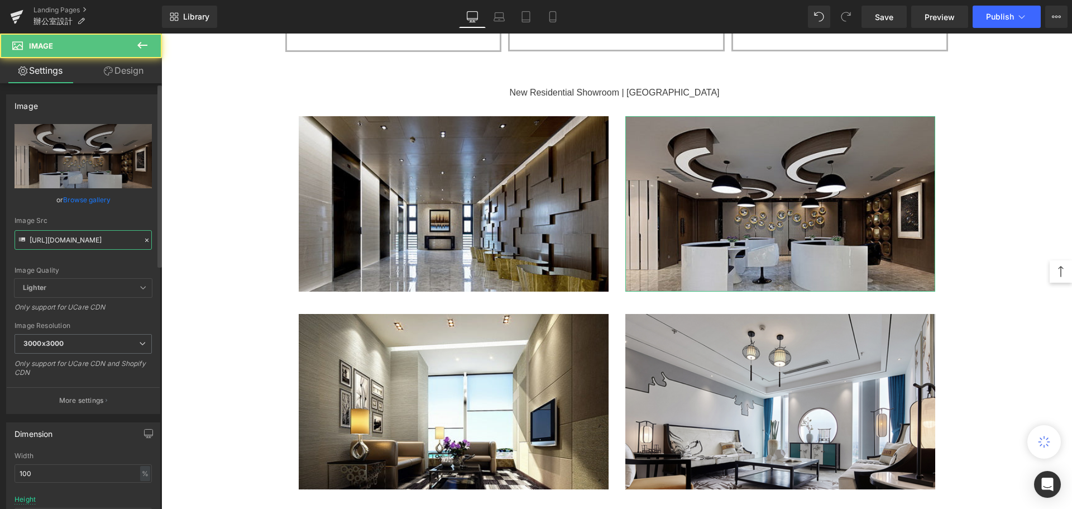
click at [111, 247] on input "[URL][DOMAIN_NAME]" at bounding box center [83, 240] width 137 height 20
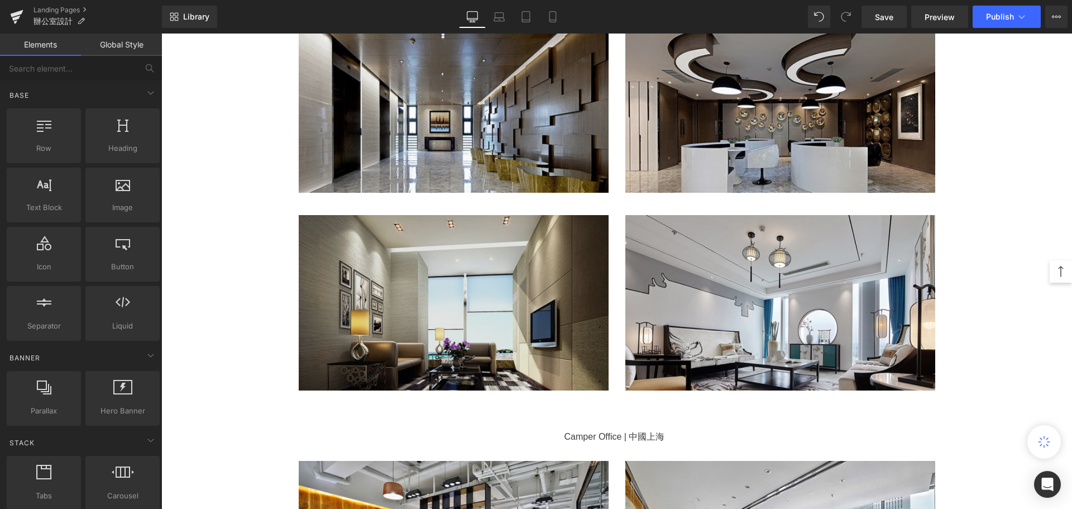
scroll to position [3240, 0]
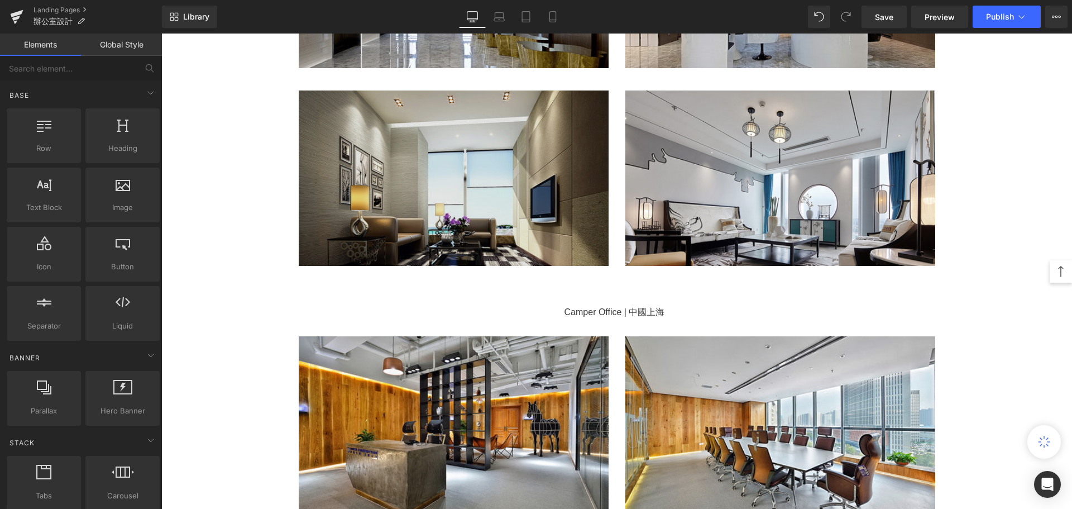
click at [340, 197] on img at bounding box center [454, 177] width 310 height 175
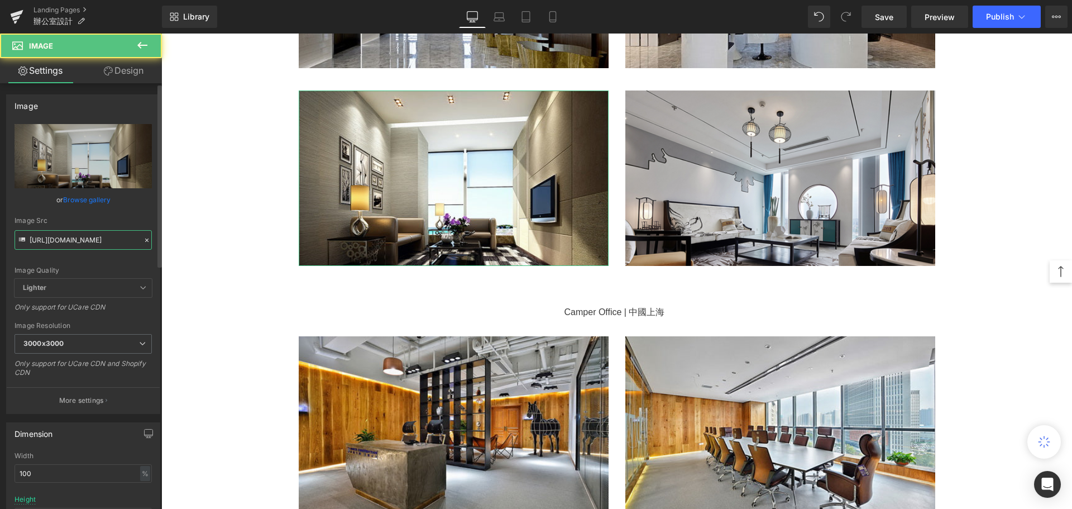
click at [106, 234] on input "[URL][DOMAIN_NAME]" at bounding box center [83, 240] width 137 height 20
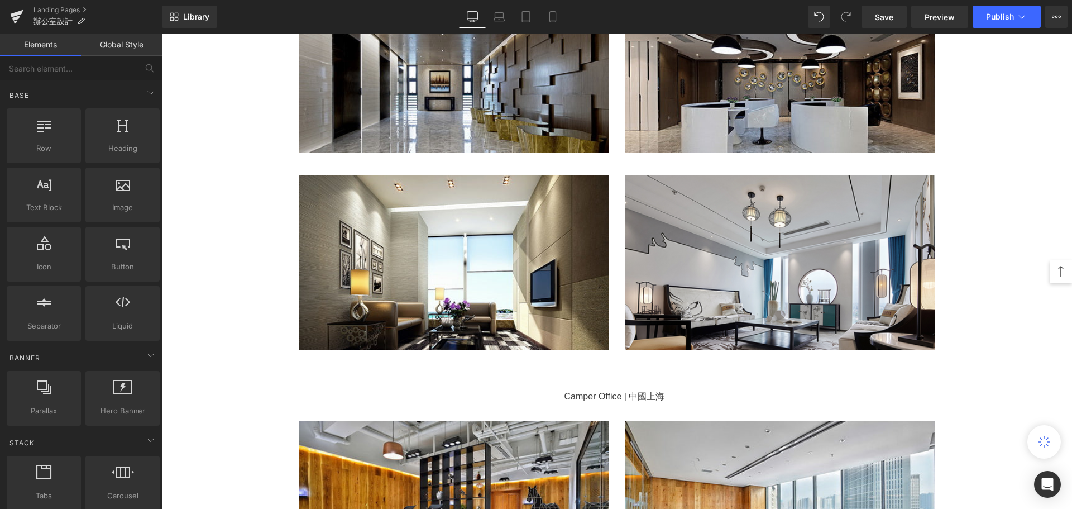
scroll to position [3072, 0]
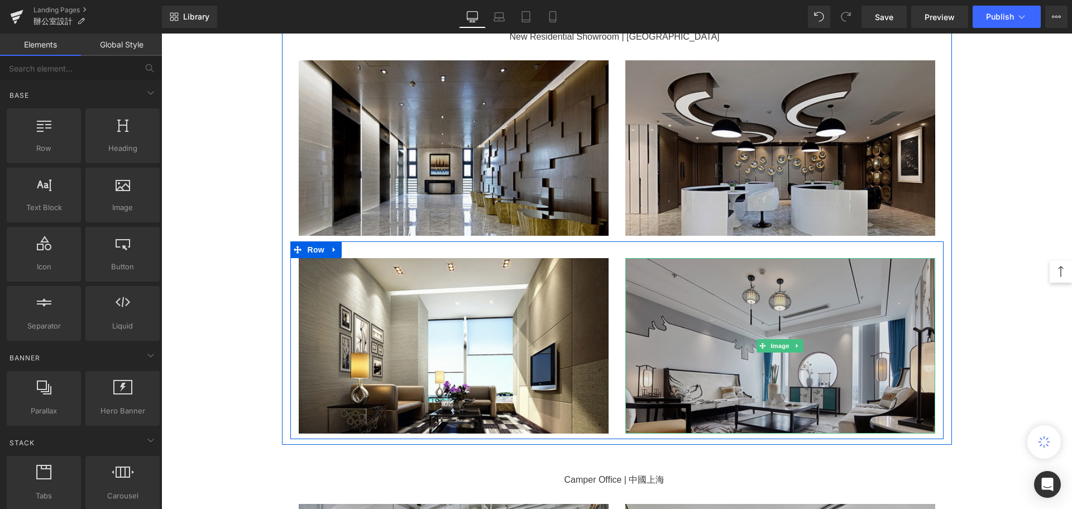
click at [656, 321] on img at bounding box center [781, 345] width 310 height 175
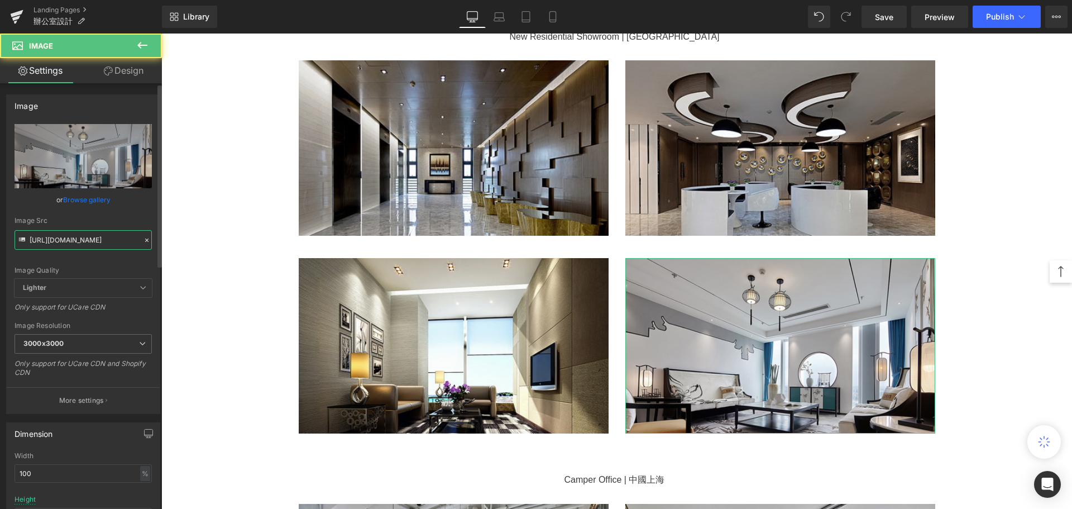
click at [83, 242] on input "[URL][DOMAIN_NAME]" at bounding box center [83, 240] width 137 height 20
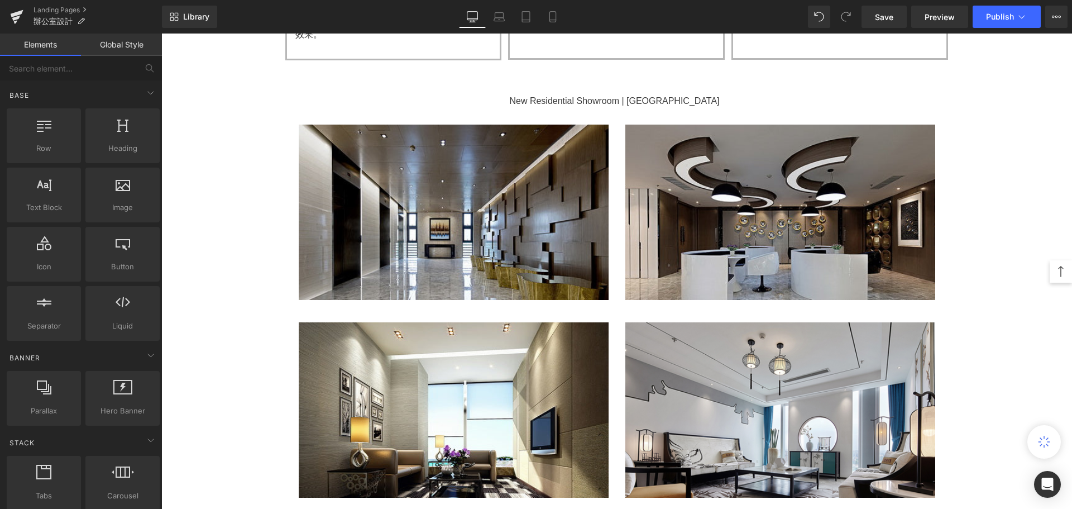
scroll to position [3016, 0]
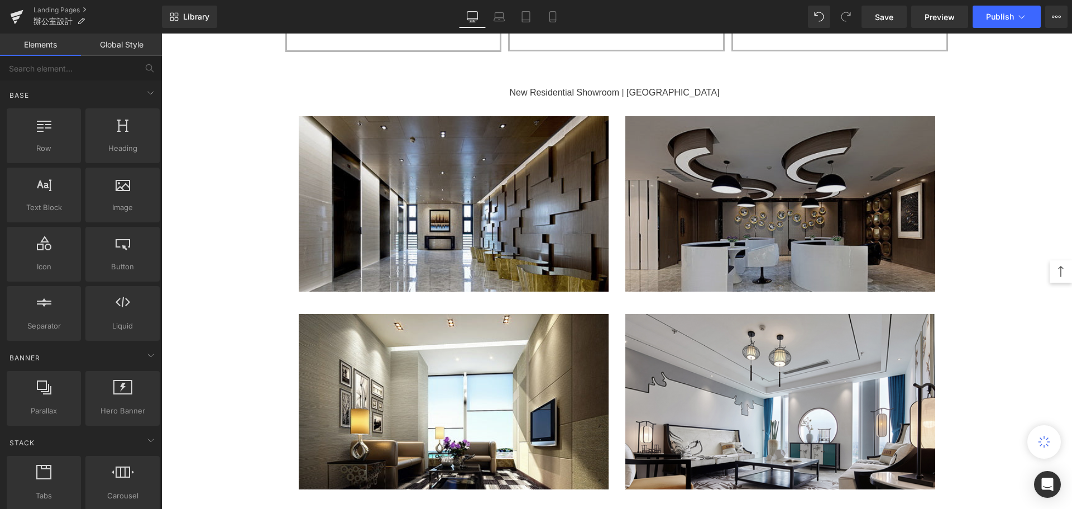
click at [726, 199] on img at bounding box center [781, 203] width 310 height 175
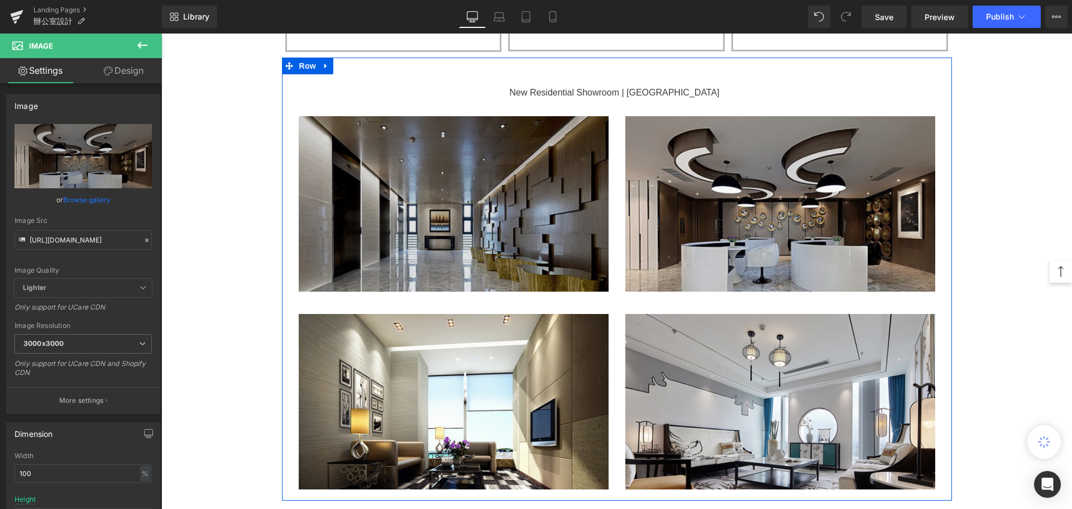
click at [496, 232] on img at bounding box center [454, 203] width 310 height 175
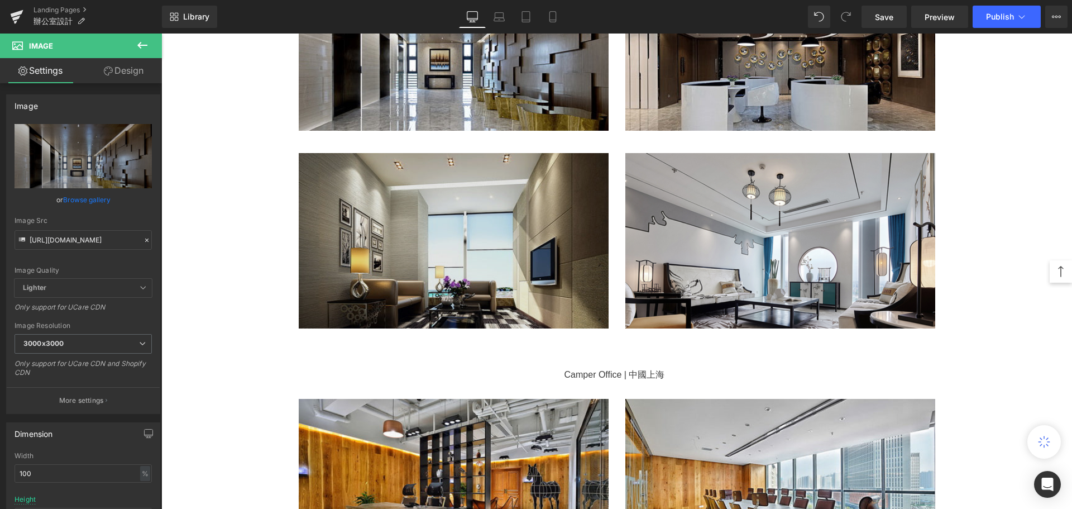
scroll to position [3072, 0]
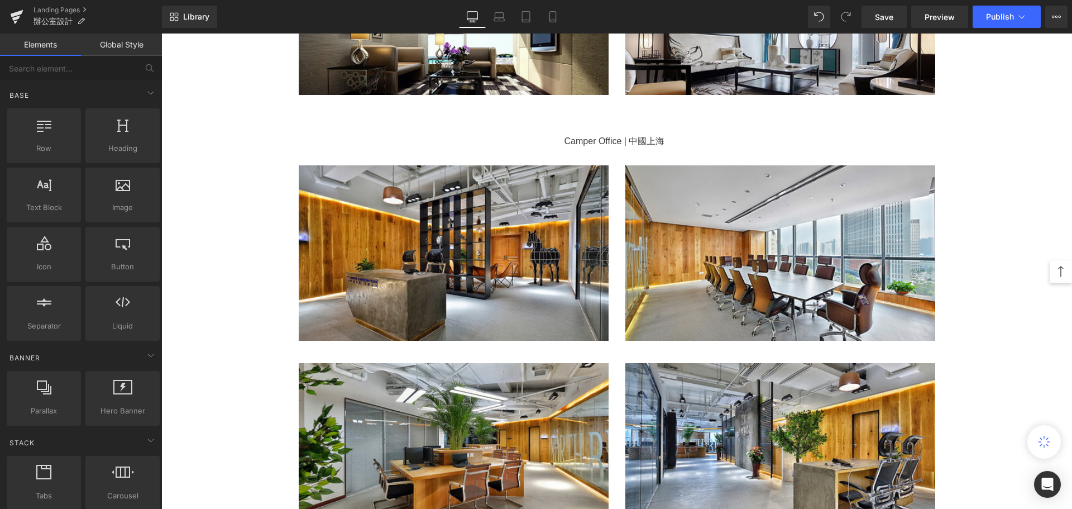
scroll to position [3463, 0]
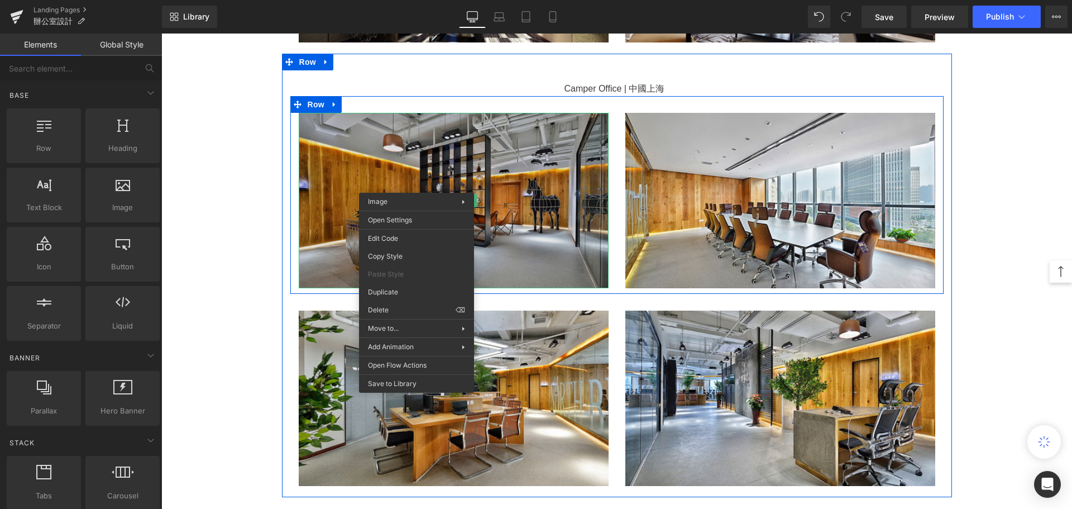
click at [322, 167] on img at bounding box center [454, 200] width 310 height 175
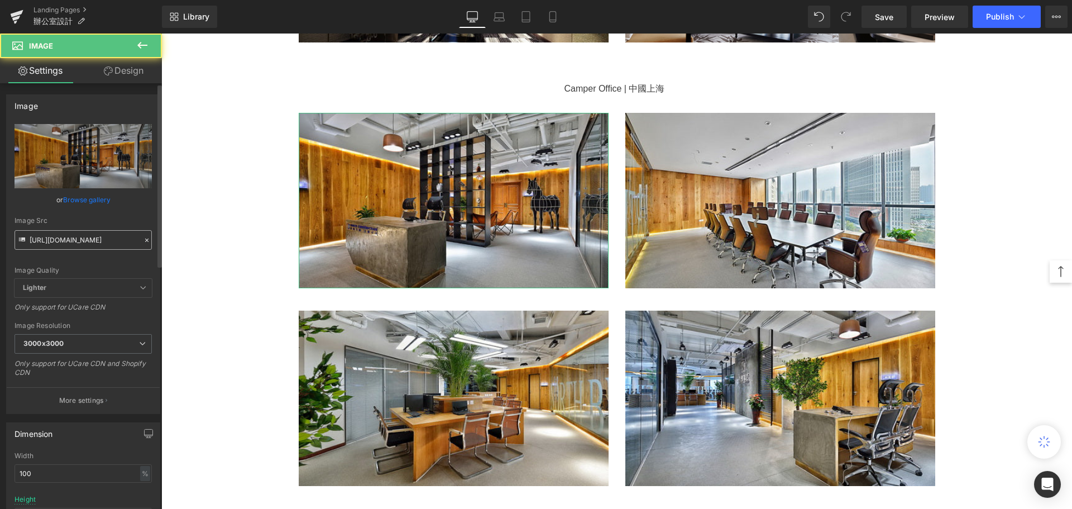
click at [96, 237] on input "[URL][DOMAIN_NAME]" at bounding box center [83, 240] width 137 height 20
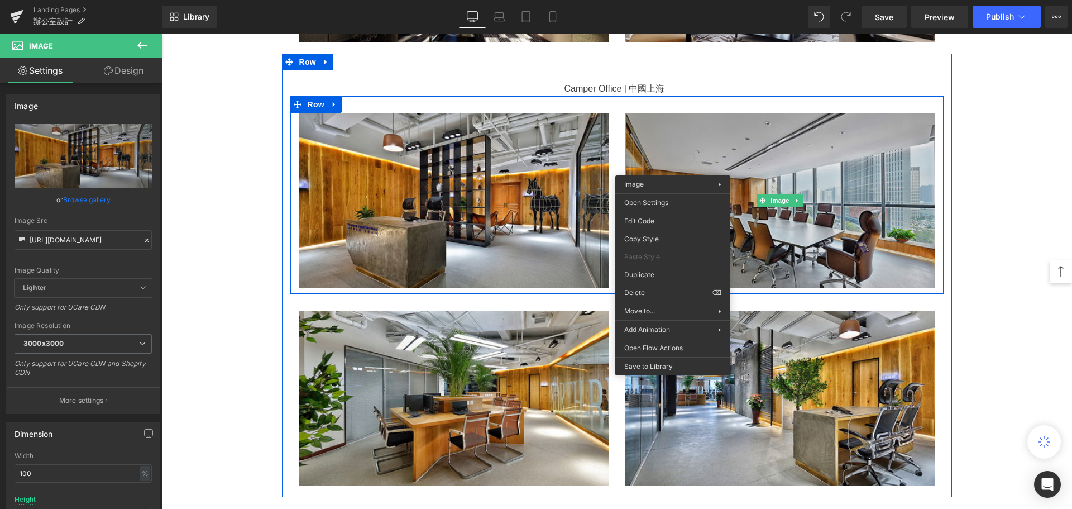
click at [637, 150] on img at bounding box center [781, 200] width 310 height 175
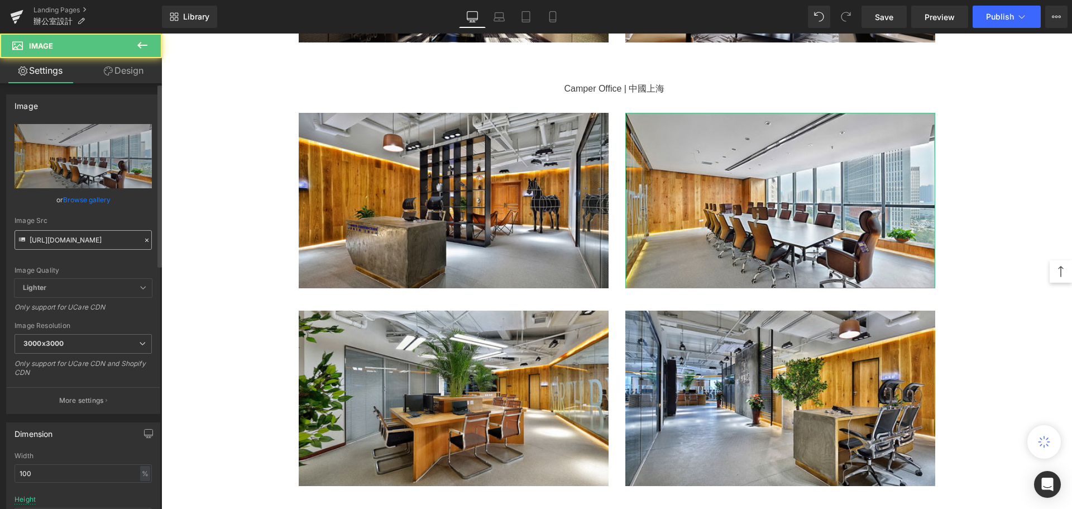
click at [91, 233] on input "[URL][DOMAIN_NAME]" at bounding box center [83, 240] width 137 height 20
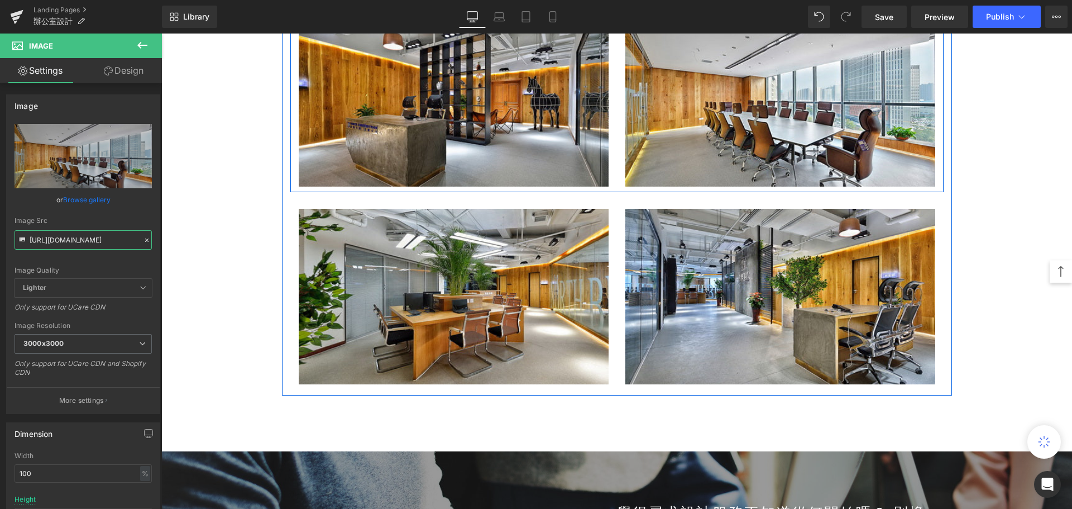
scroll to position [3575, 0]
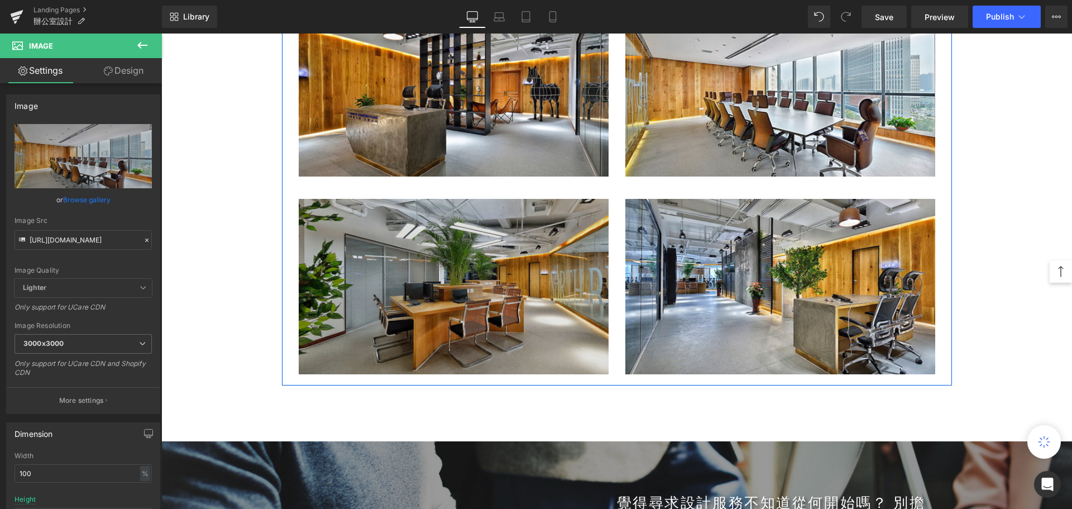
click at [474, 254] on img at bounding box center [454, 286] width 310 height 175
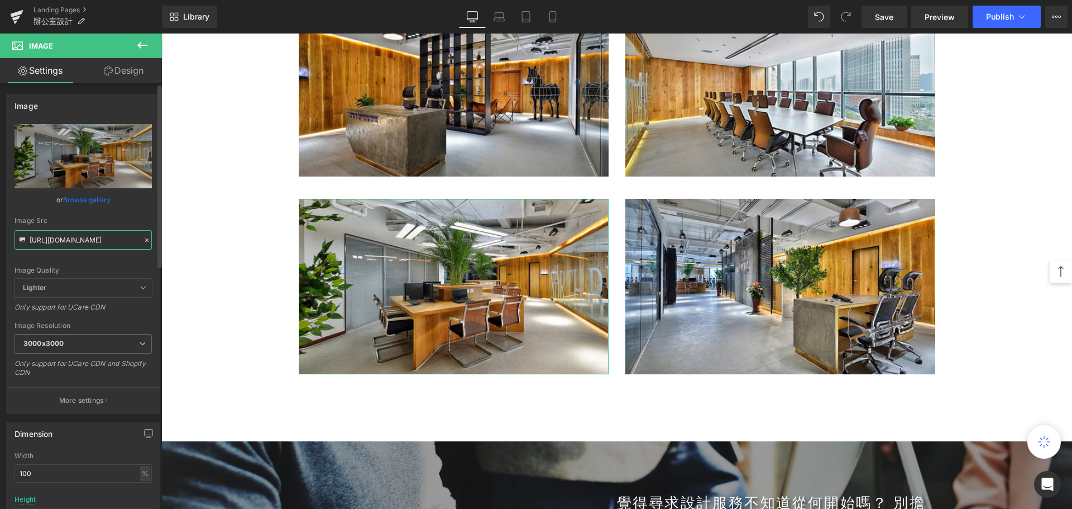
click at [78, 235] on input "[URL][DOMAIN_NAME]" at bounding box center [83, 240] width 137 height 20
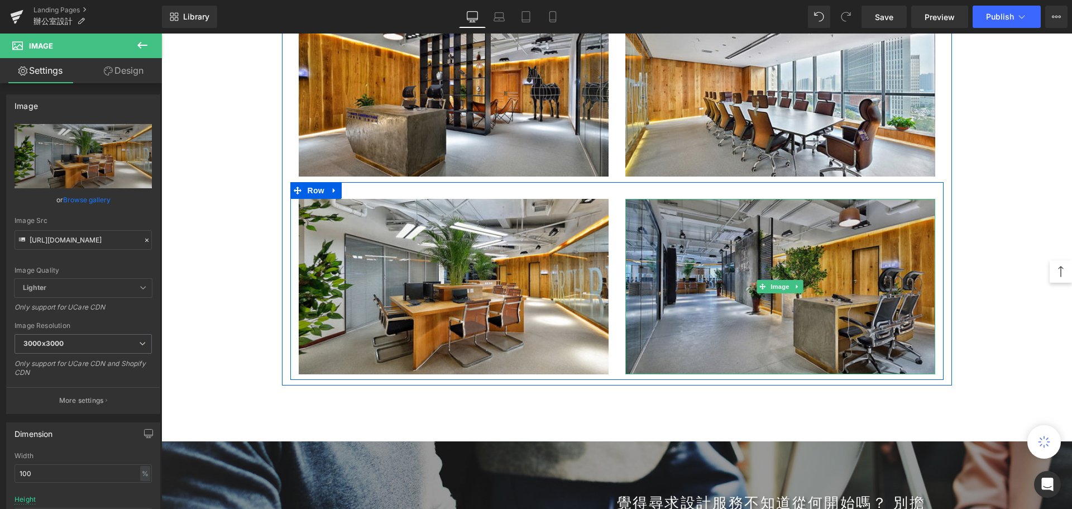
click at [667, 249] on img at bounding box center [781, 286] width 310 height 175
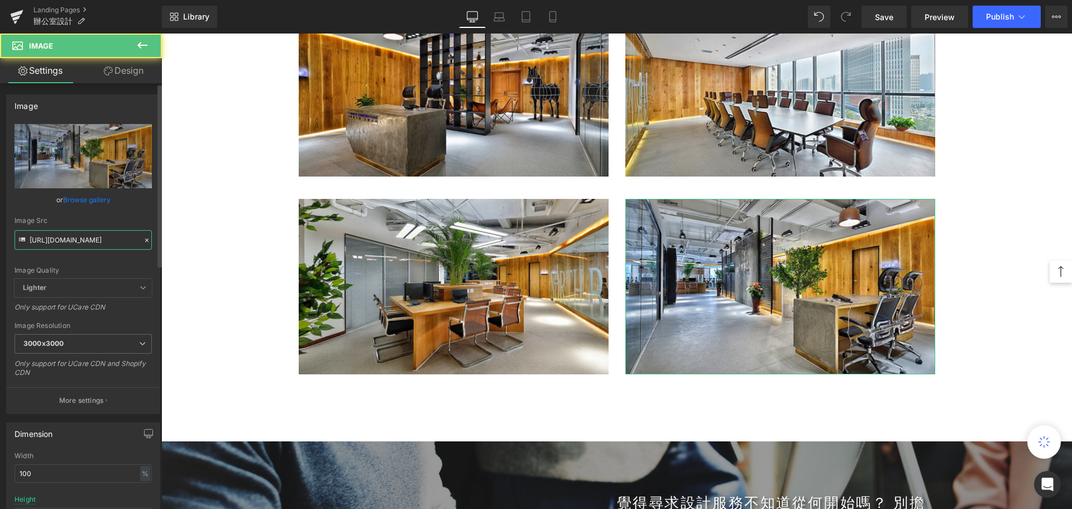
click at [77, 233] on input "[URL][DOMAIN_NAME]" at bounding box center [83, 240] width 137 height 20
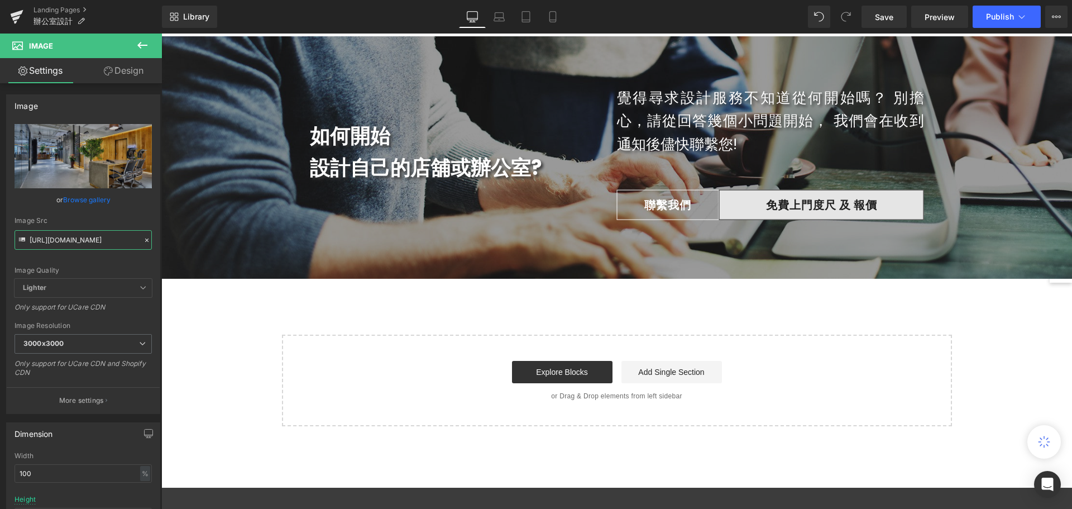
scroll to position [3798, 0]
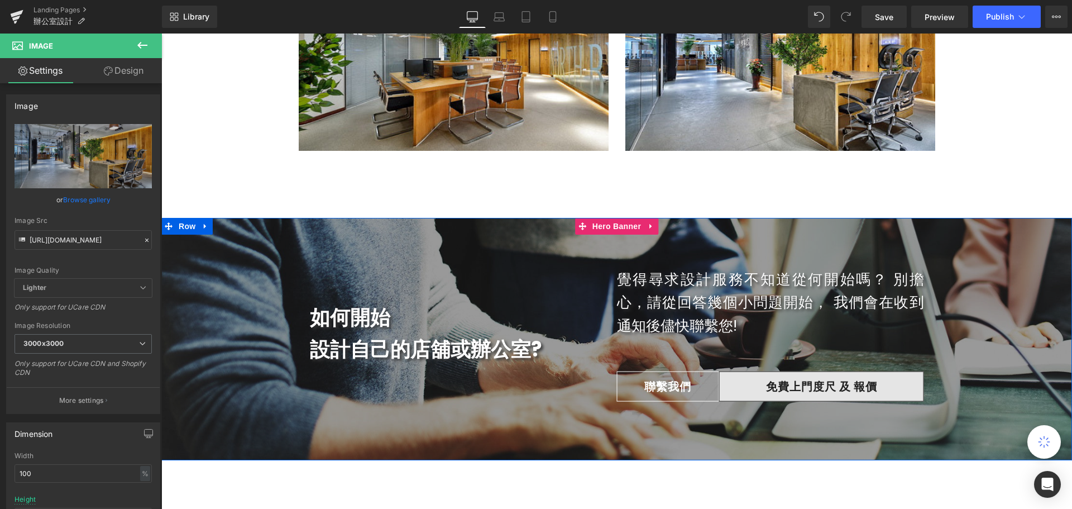
click at [1009, 243] on div "如何開始 設計自己的店舖或辦公室? Heading Row 70px 覺得尋求設計服務不知道從何開始嗎？ 別擔心，請從回答幾個小問題開始， 我們會在收到通知後…" at bounding box center [616, 339] width 911 height 242
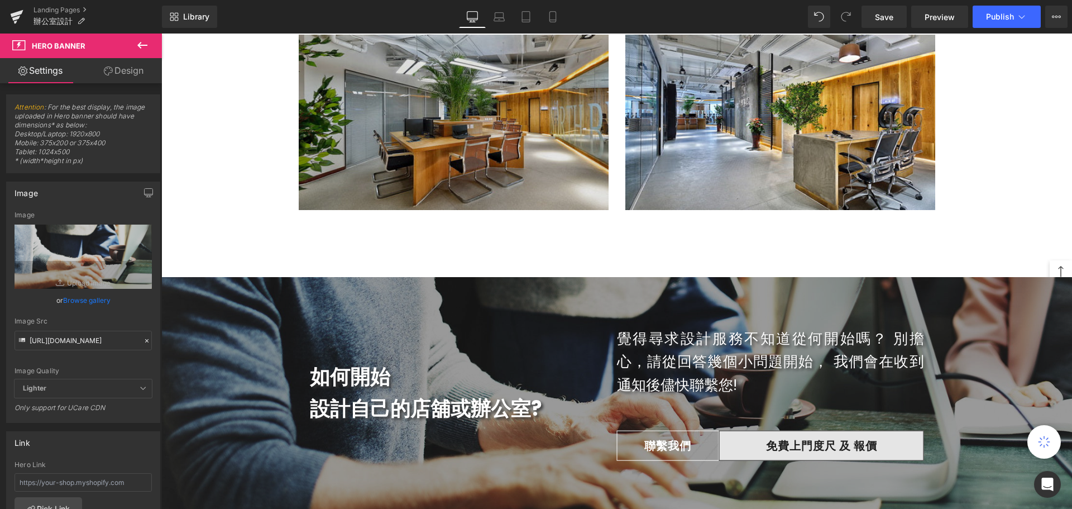
scroll to position [3631, 0]
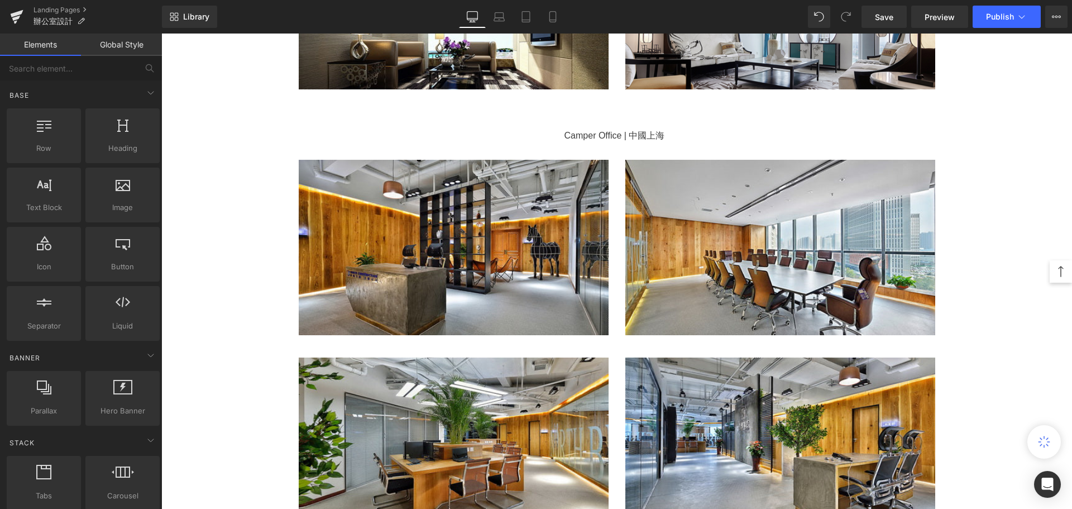
scroll to position [3407, 0]
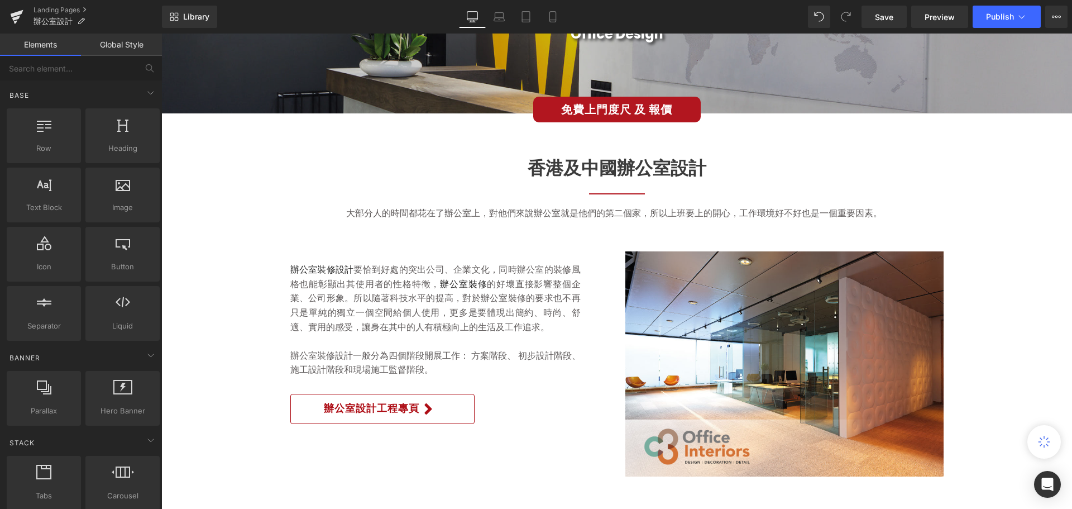
scroll to position [223, 0]
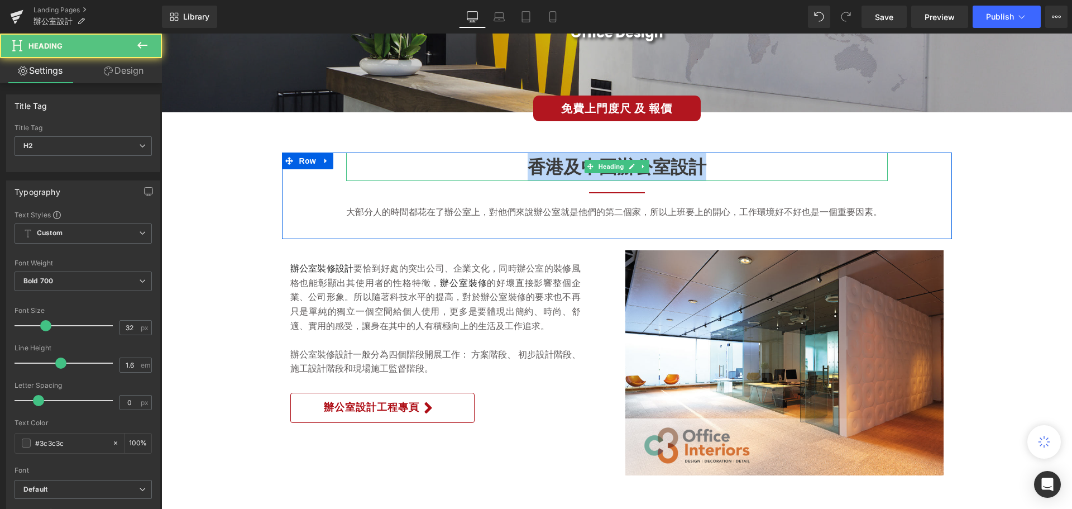
drag, startPoint x: 526, startPoint y: 168, endPoint x: 714, endPoint y: 171, distance: 187.7
click at [714, 171] on h2 "香港及中國辦公室設計" at bounding box center [617, 166] width 542 height 28
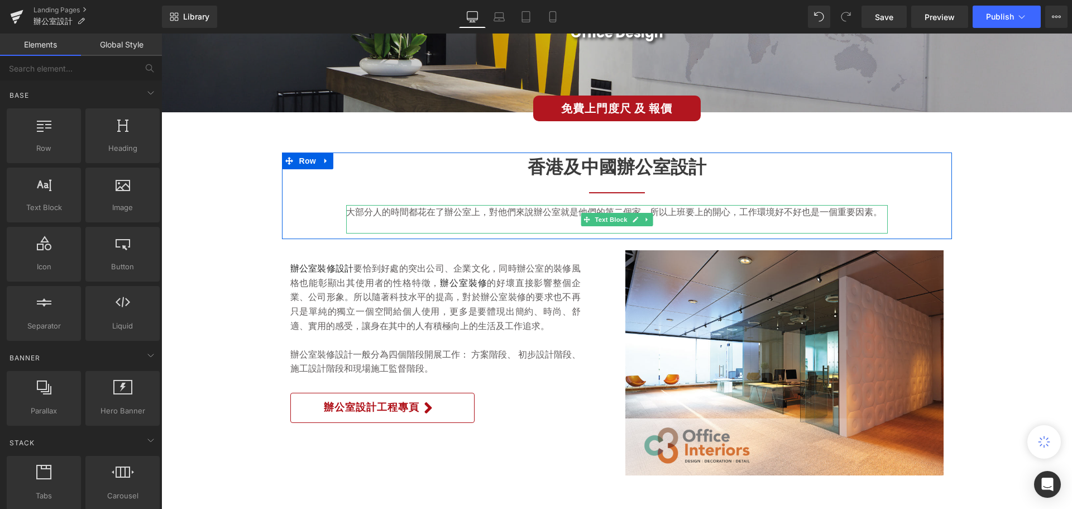
click at [411, 211] on font "大部分人的時間都花在了辦公室上，對他們來說辦公室就是他們的第二個家，所以上班要上的開心，工作環境好不好也是一個重要因素。" at bounding box center [614, 212] width 536 height 13
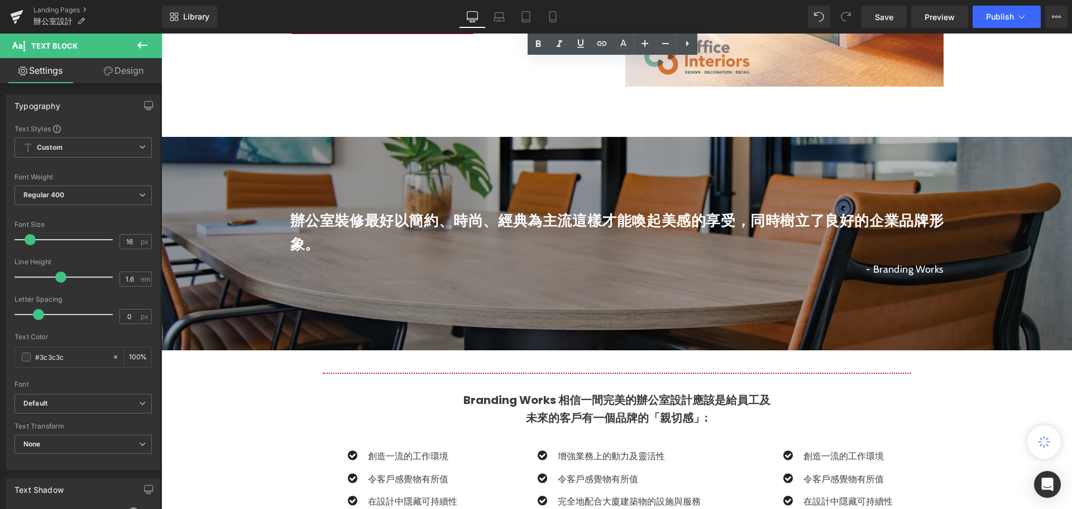
scroll to position [726, 0]
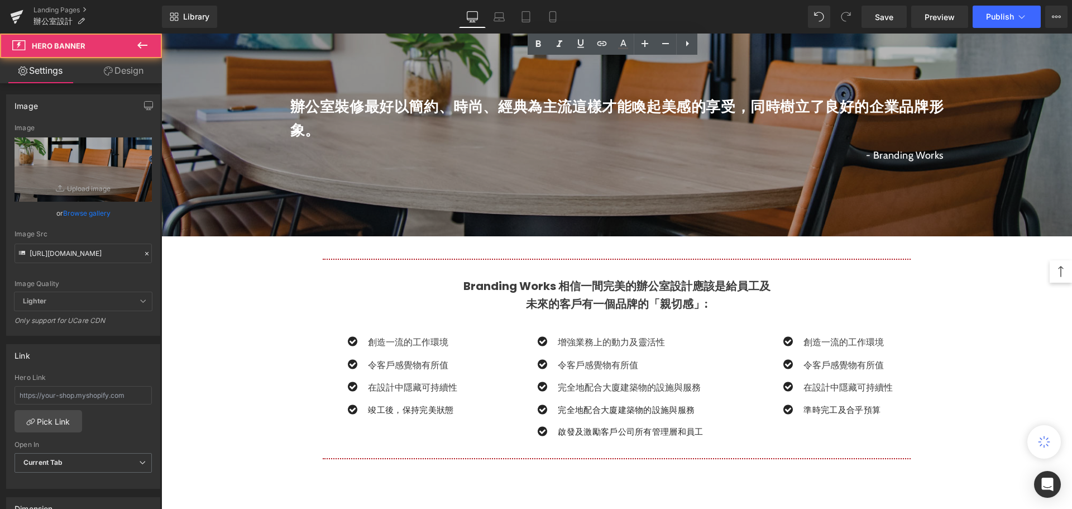
click at [187, 160] on span "辦公室裝修最好以簡約、時尚、經典為主流這樣才能喚起美感的享受，同時樹立了良好的企業品牌形象。 Text Block - Branding Works Text…" at bounding box center [616, 129] width 911 height 79
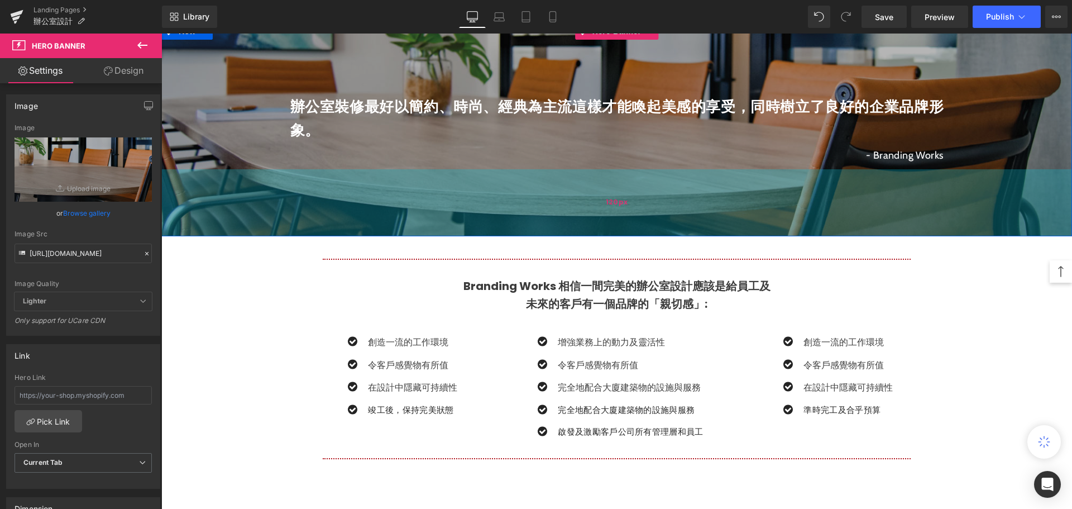
click at [180, 204] on div "120px" at bounding box center [616, 202] width 911 height 67
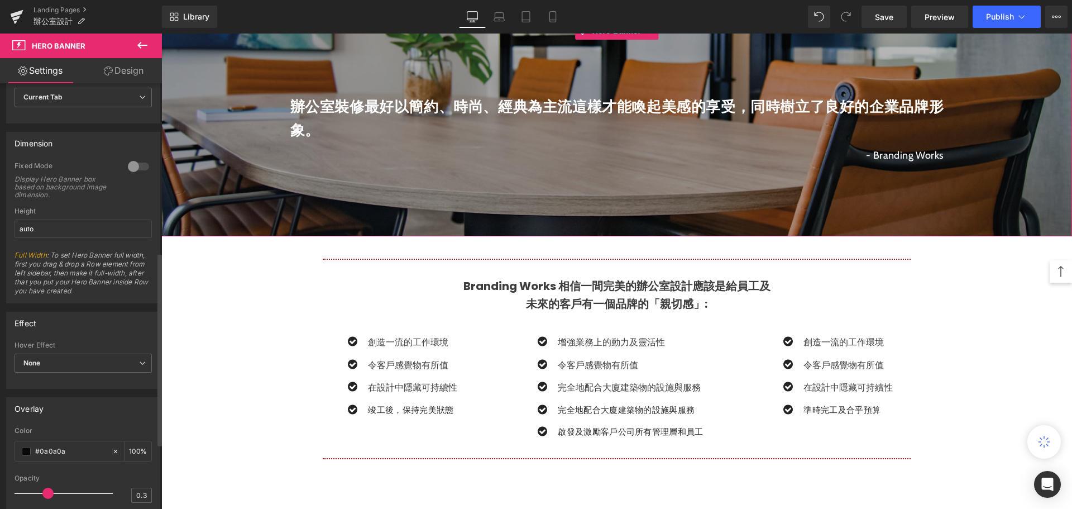
scroll to position [391, 0]
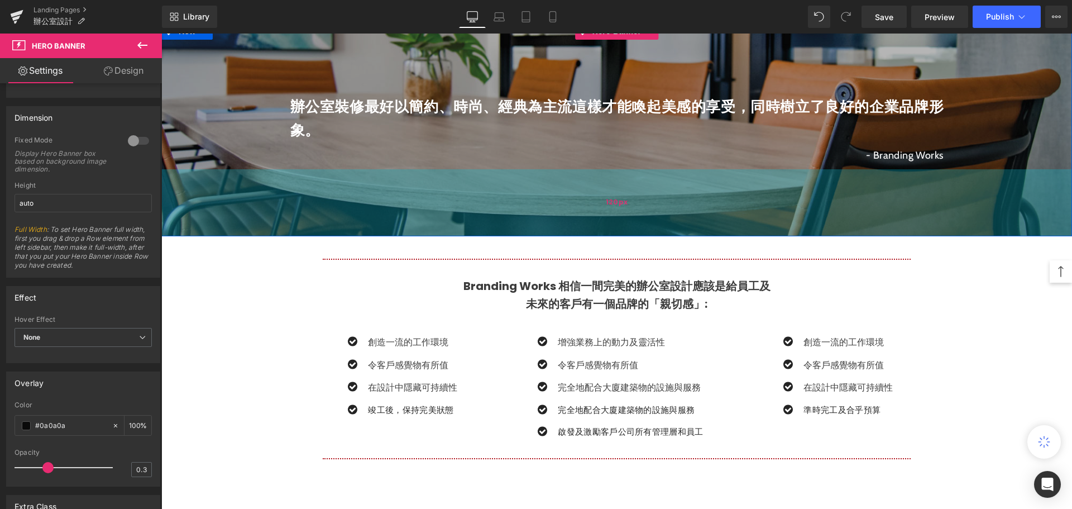
click at [182, 215] on div "120px" at bounding box center [616, 202] width 911 height 67
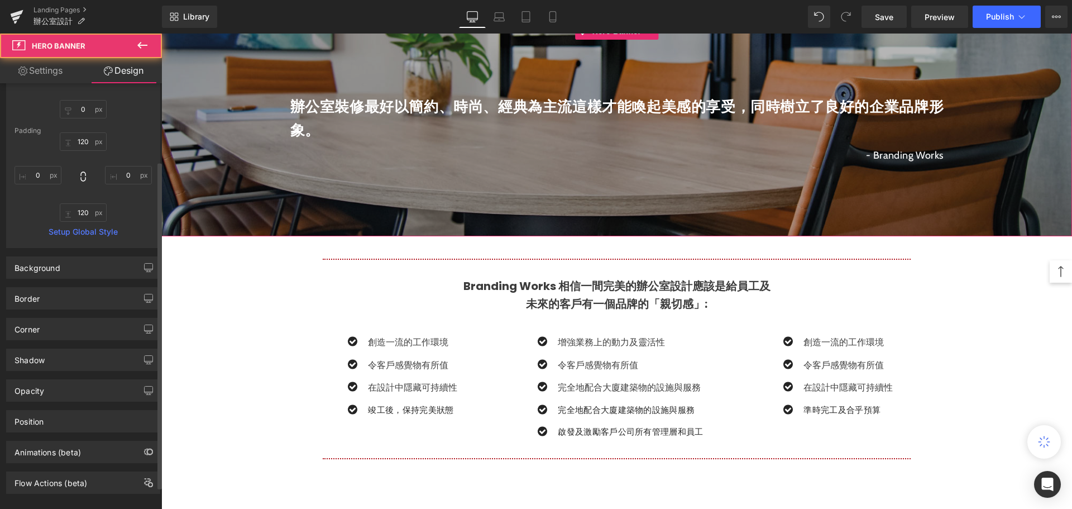
scroll to position [147, 0]
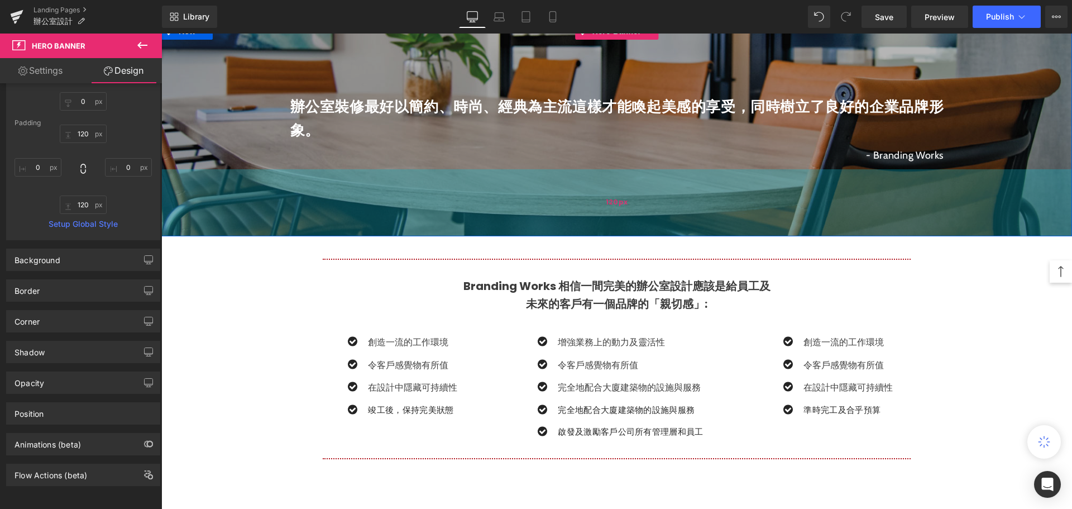
click at [171, 216] on div "120px" at bounding box center [616, 202] width 911 height 67
type input "120px"
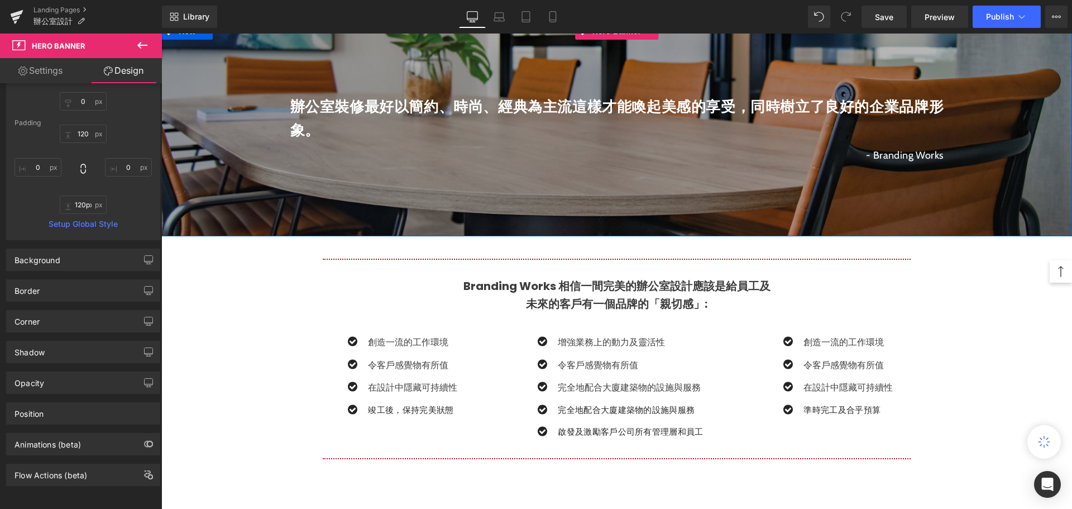
click at [192, 160] on span "辦公室裝修最好以簡約、時尚、經典為主流這樣才能喚起美感的享受，同時樹立了良好的企業品牌形象。 Text Block - Branding Works Text…" at bounding box center [616, 129] width 911 height 79
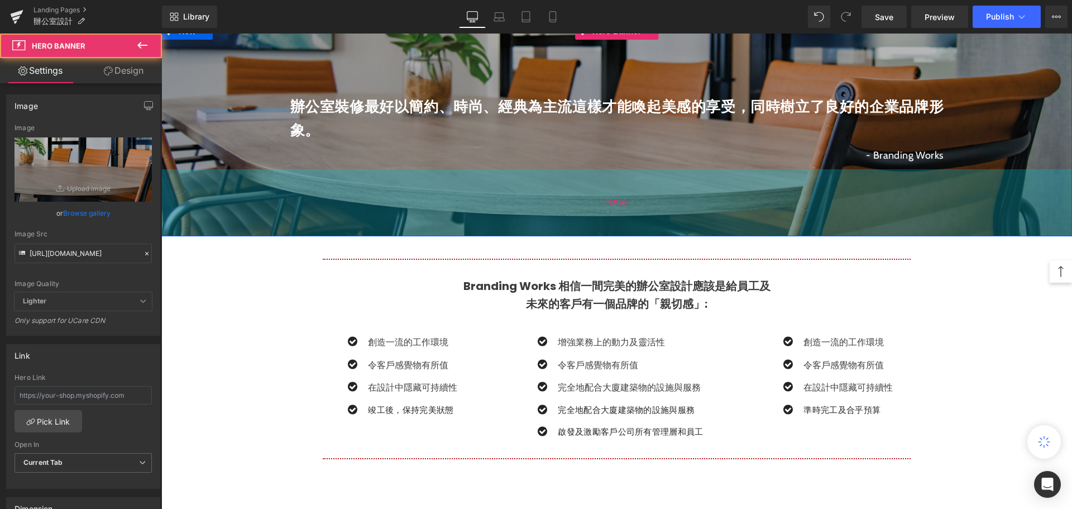
click at [178, 189] on div "120px" at bounding box center [616, 202] width 911 height 67
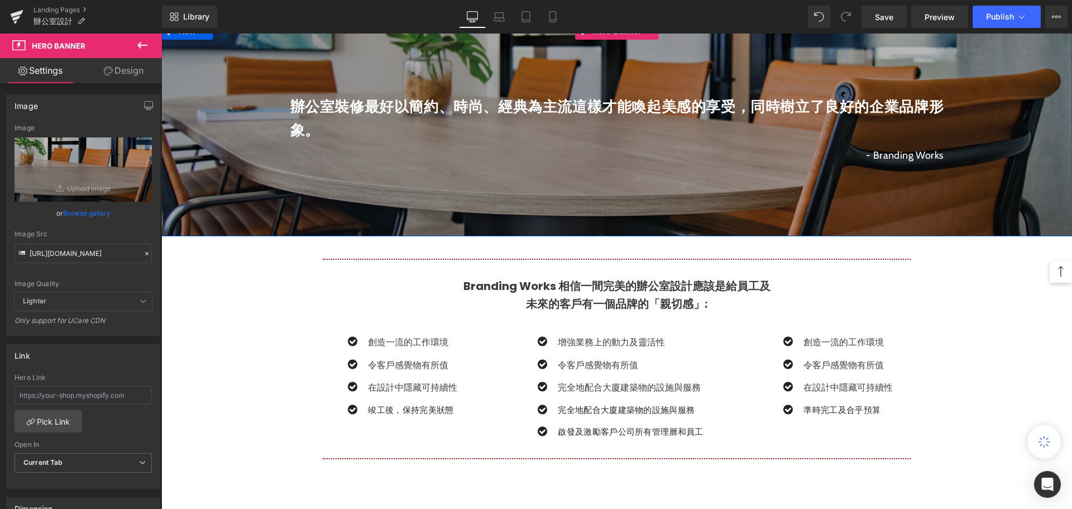
click at [177, 150] on span "辦公室裝修最好以簡約、時尚、經典為主流這樣才能喚起美感的享受，同時樹立了良好的企業品牌形象。 Text Block - Branding Works Text…" at bounding box center [616, 129] width 911 height 79
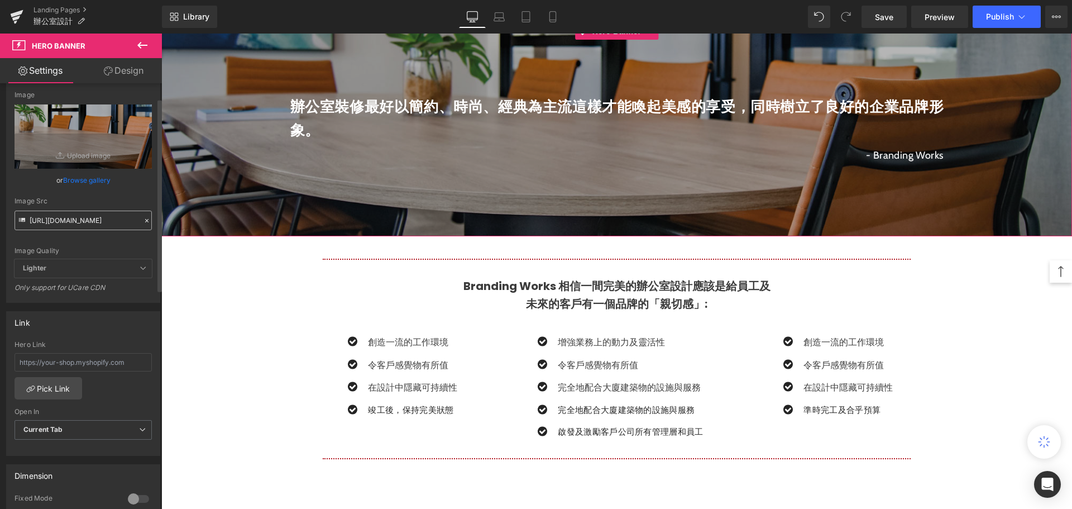
scroll to position [0, 0]
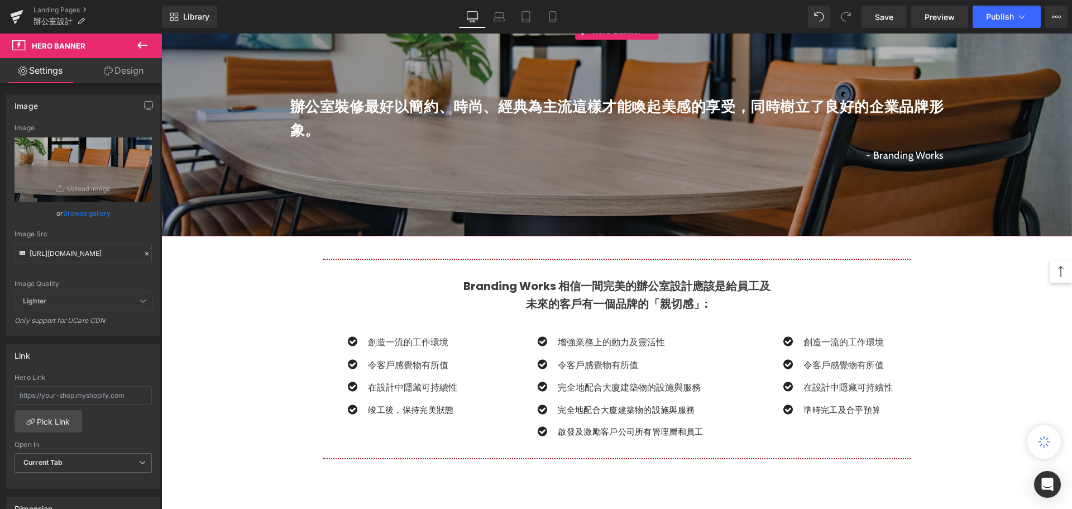
click at [116, 70] on link "Design" at bounding box center [123, 70] width 81 height 25
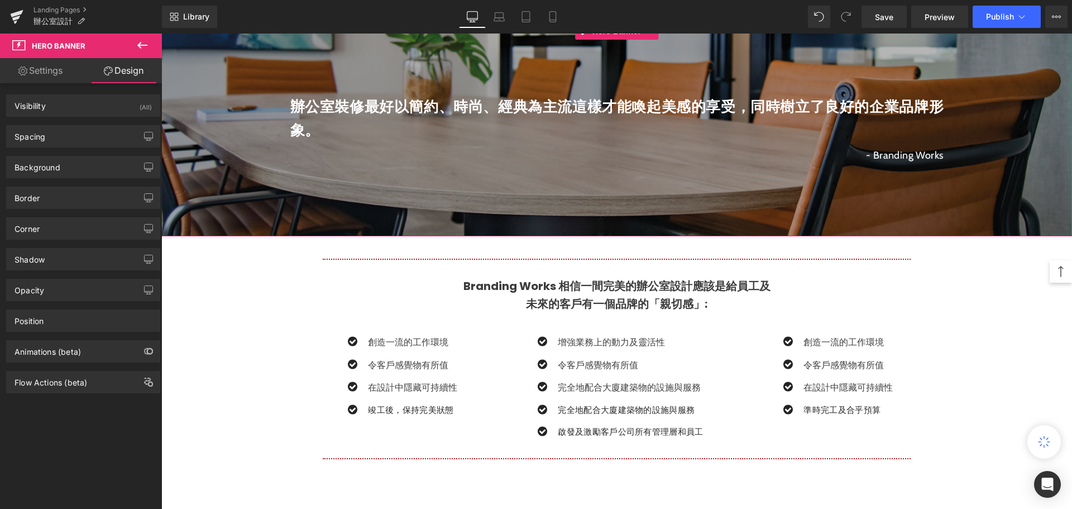
click at [47, 70] on link "Settings" at bounding box center [40, 70] width 81 height 25
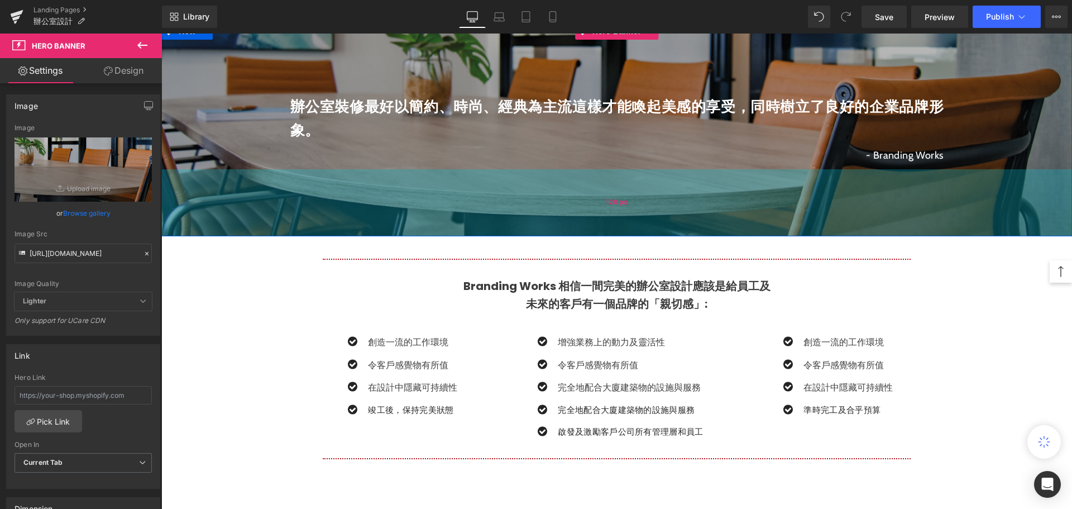
click at [208, 208] on div "120px" at bounding box center [616, 202] width 911 height 67
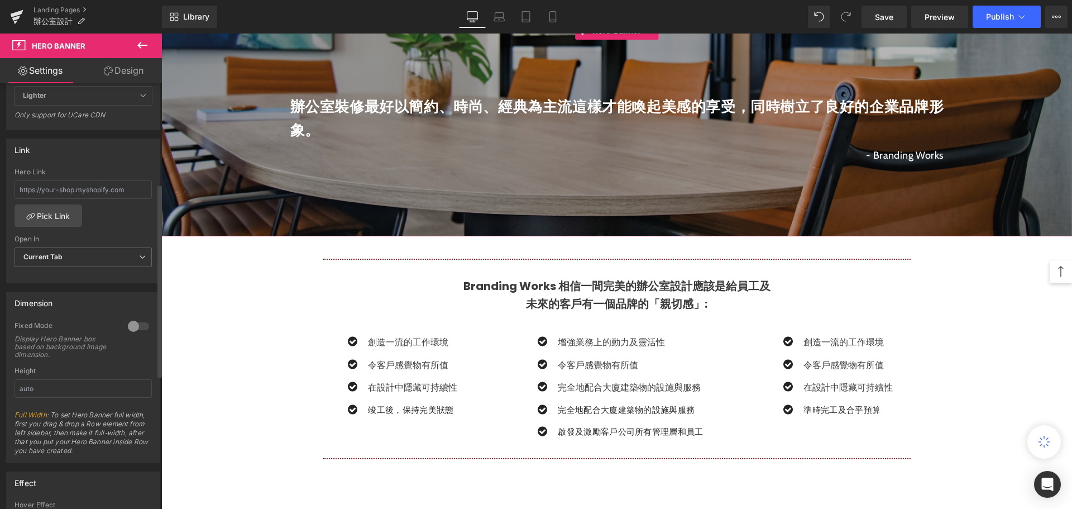
scroll to position [223, 0]
